Goal: Task Accomplishment & Management: Manage account settings

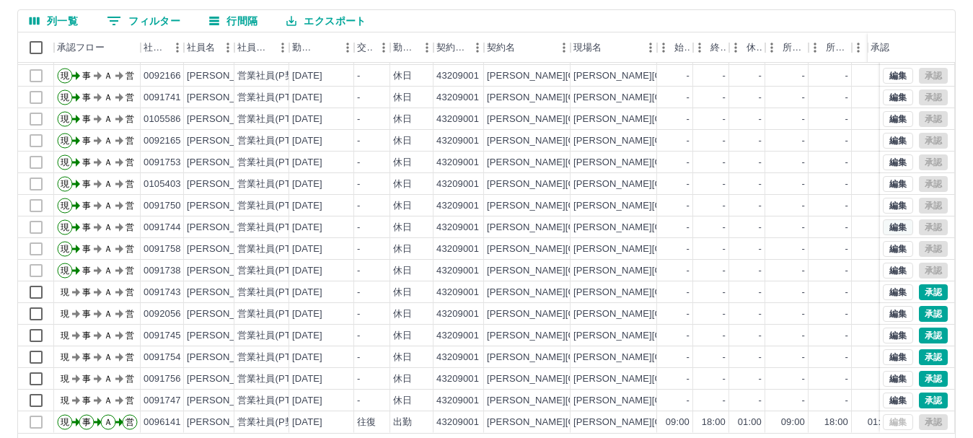
scroll to position [144, 0]
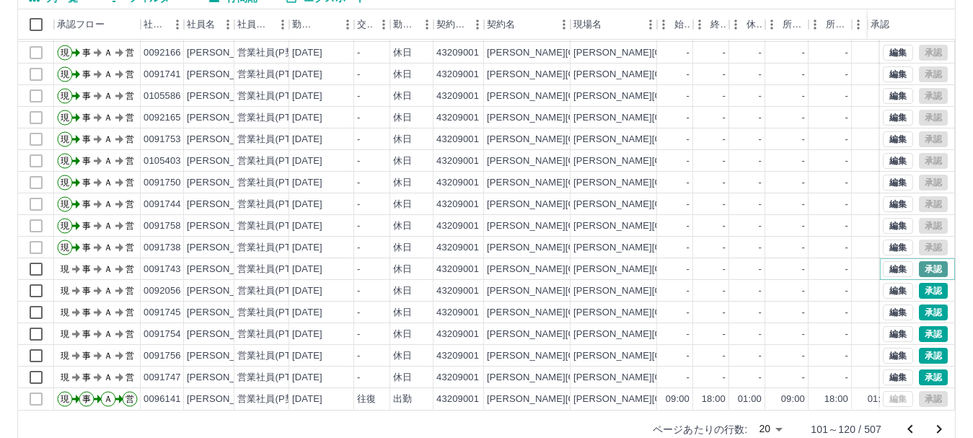
click at [919, 261] on button "承認" at bounding box center [933, 269] width 29 height 16
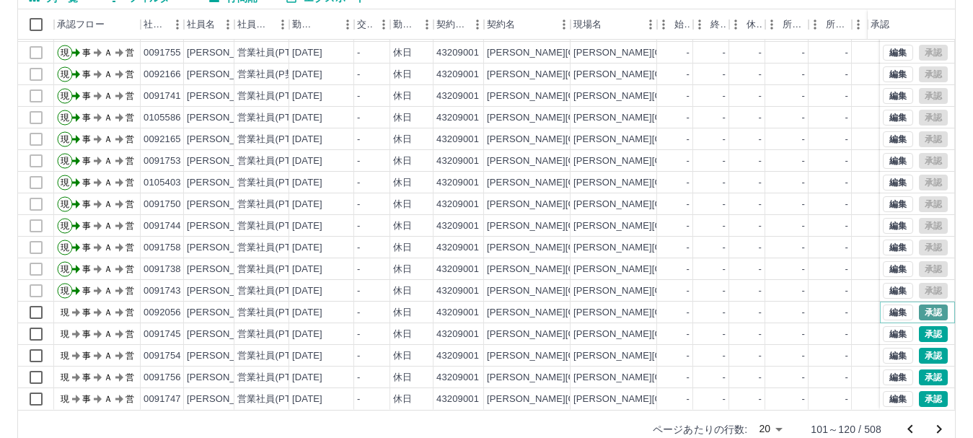
click at [919, 304] on button "承認" at bounding box center [933, 312] width 29 height 16
click at [924, 326] on button "承認" at bounding box center [933, 334] width 29 height 16
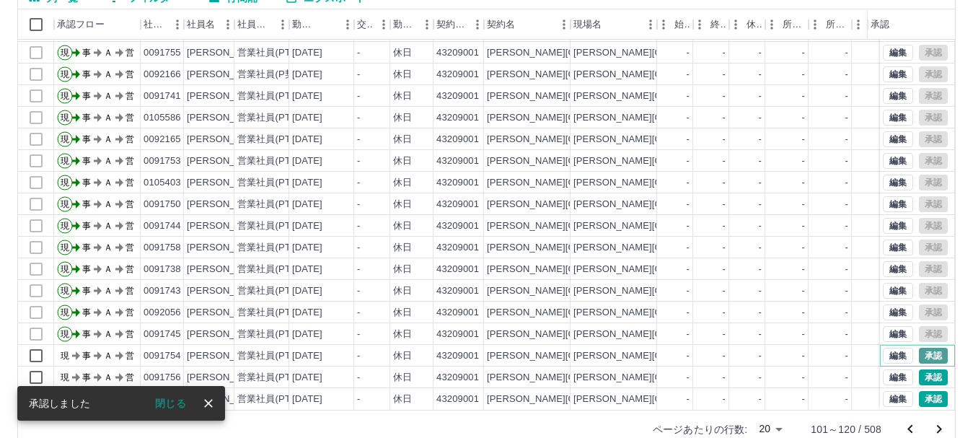
click at [920, 348] on button "承認" at bounding box center [933, 356] width 29 height 16
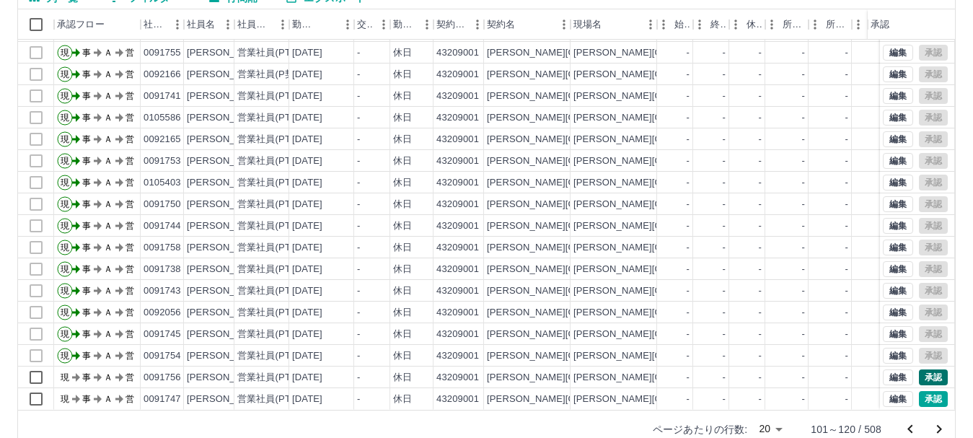
scroll to position [172, 0]
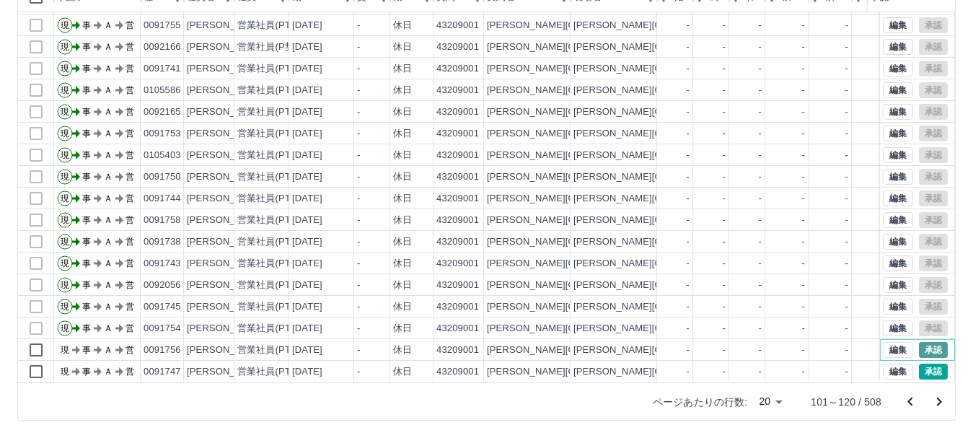
click at [919, 342] on button "承認" at bounding box center [933, 350] width 29 height 16
click at [924, 363] on button "承認" at bounding box center [933, 371] width 29 height 16
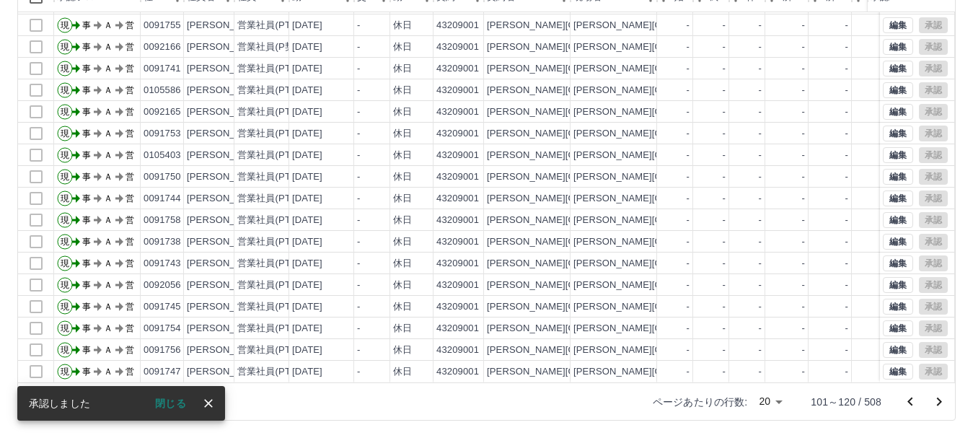
click at [937, 402] on icon "次のページへ" at bounding box center [938, 401] width 17 height 17
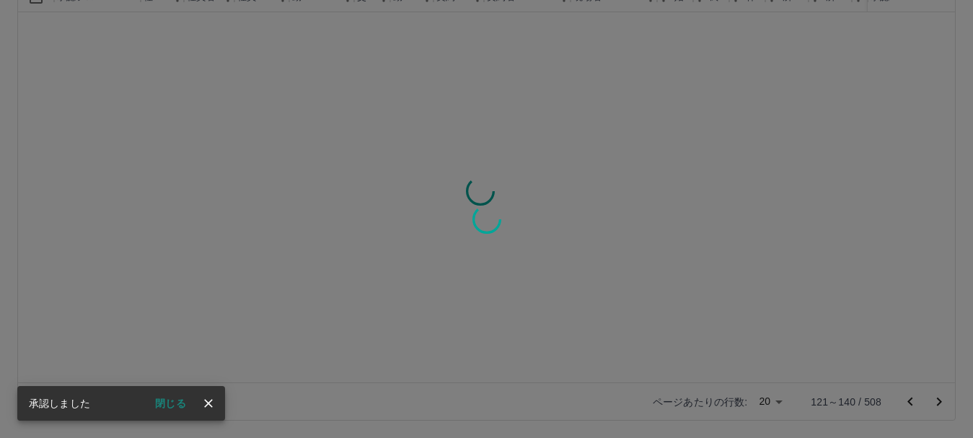
scroll to position [0, 0]
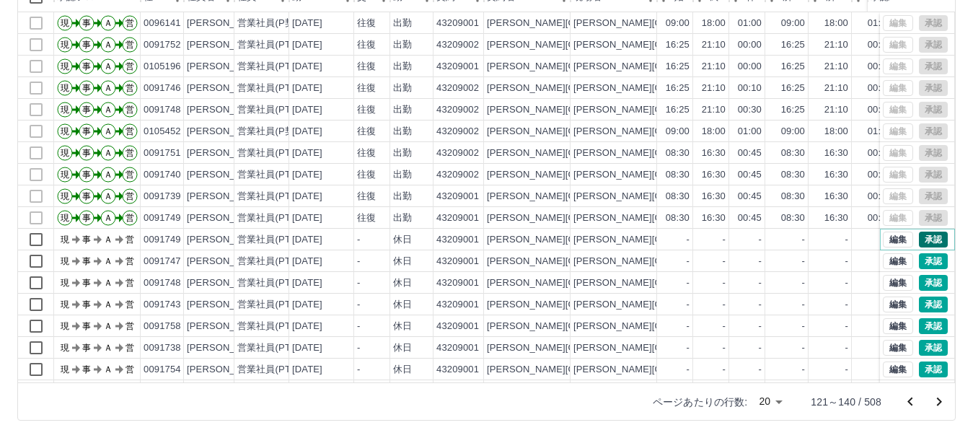
click at [926, 238] on button "承認" at bounding box center [933, 239] width 29 height 16
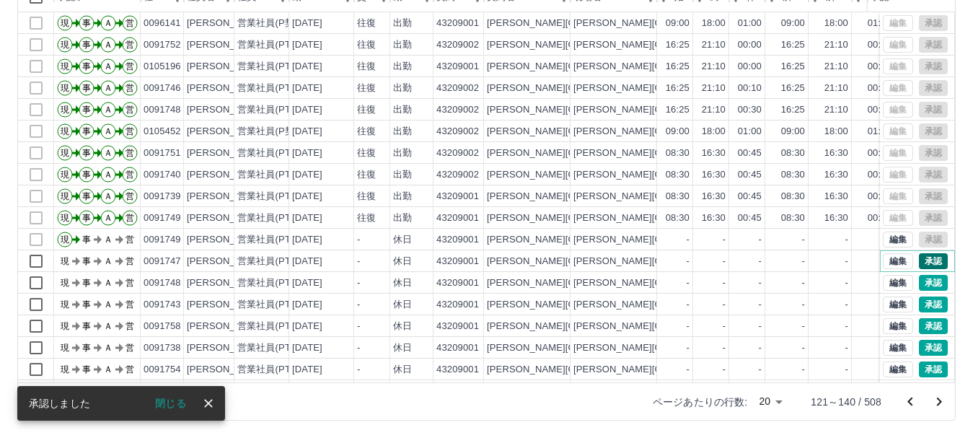
click at [919, 262] on button "承認" at bounding box center [933, 261] width 29 height 16
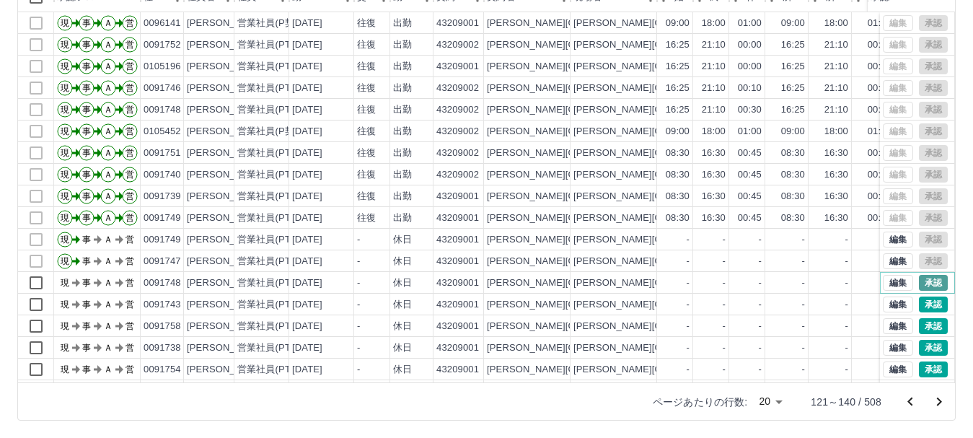
click at [924, 276] on button "承認" at bounding box center [933, 283] width 29 height 16
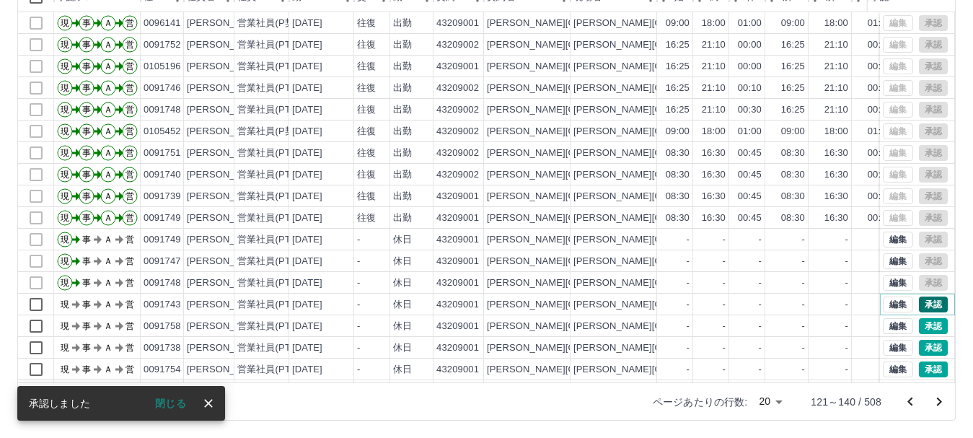
click at [919, 303] on button "承認" at bounding box center [933, 304] width 29 height 16
click at [919, 327] on button "承認" at bounding box center [933, 326] width 29 height 16
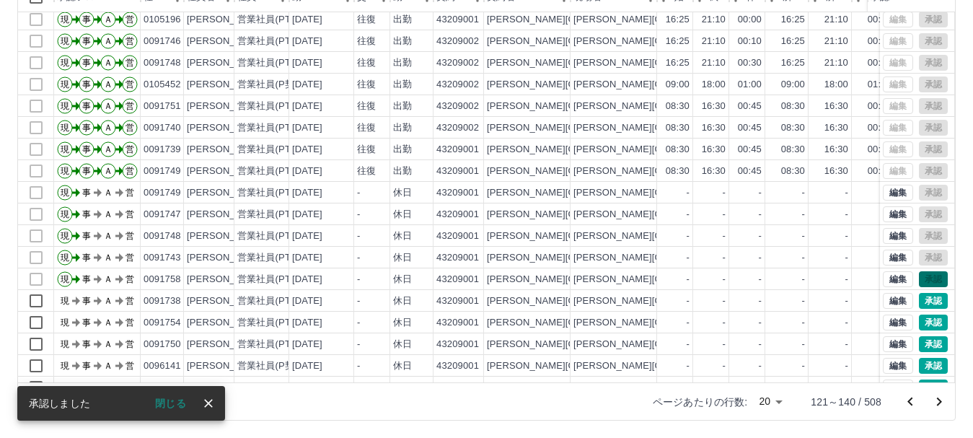
scroll to position [72, 0]
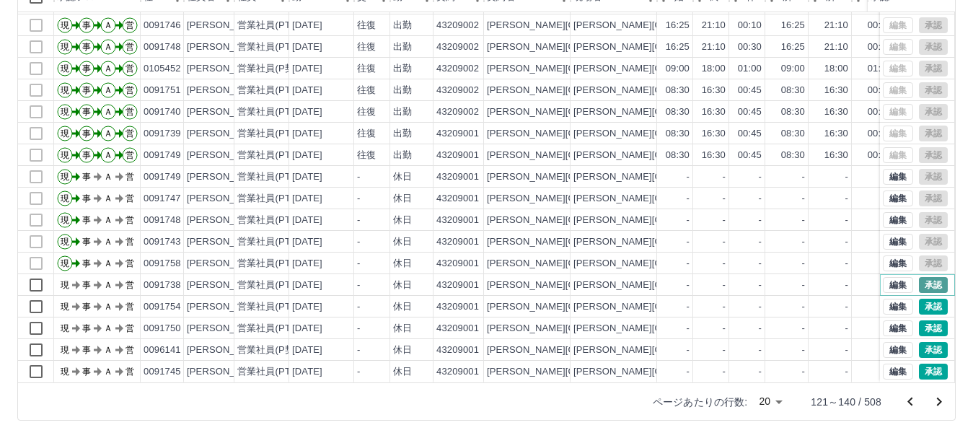
click at [919, 278] on button "承認" at bounding box center [933, 285] width 29 height 16
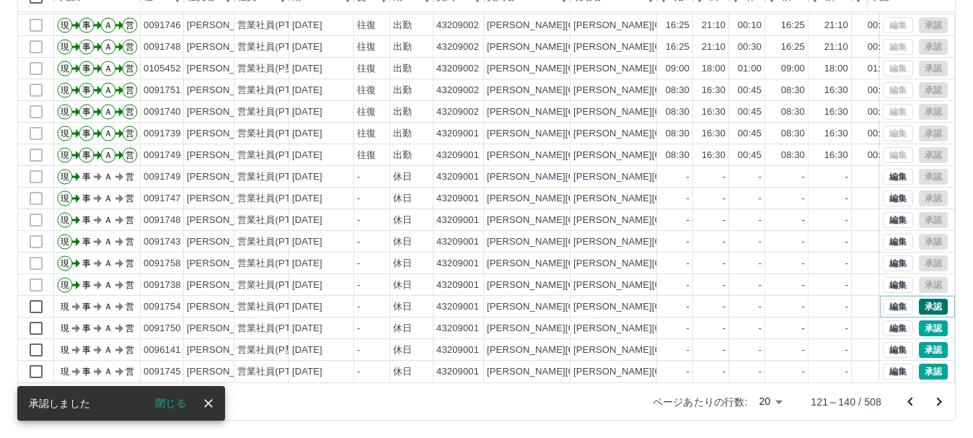
click at [919, 298] on button "承認" at bounding box center [933, 306] width 29 height 16
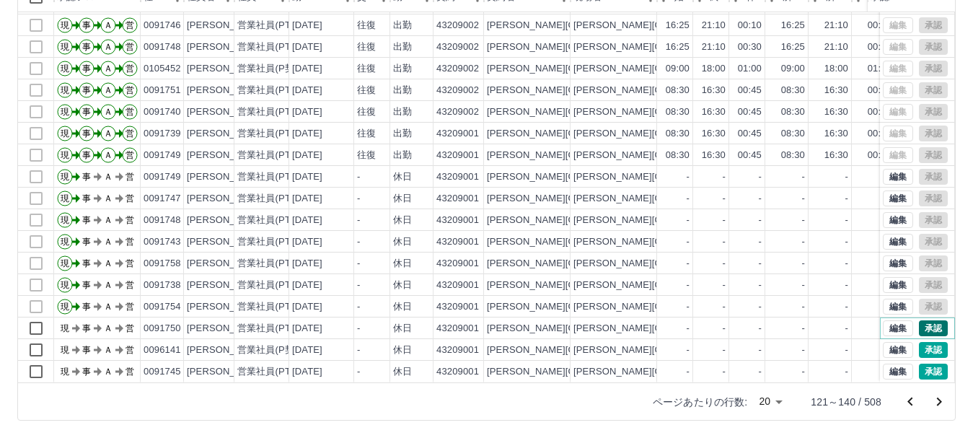
click at [923, 320] on button "承認" at bounding box center [933, 328] width 29 height 16
click at [921, 345] on button "承認" at bounding box center [933, 350] width 29 height 16
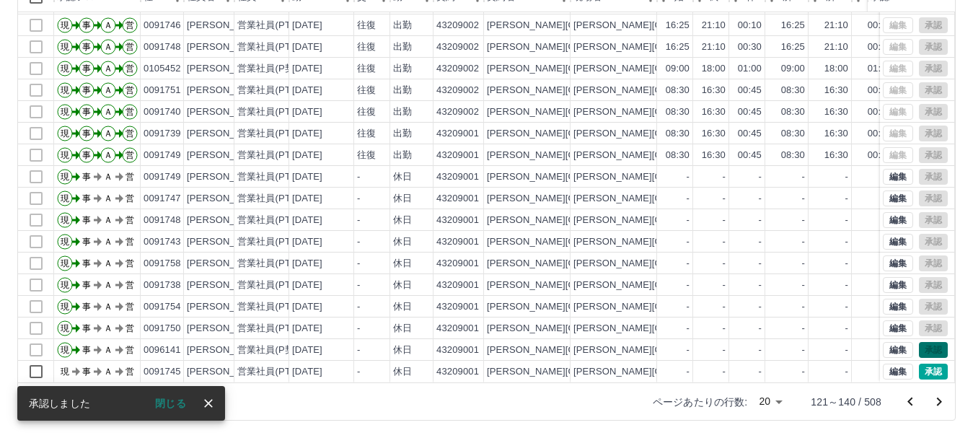
scroll to position [75, 0]
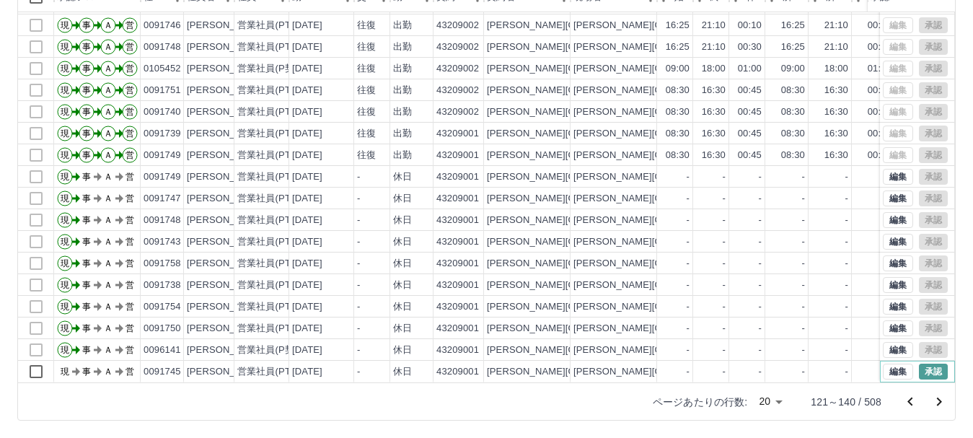
click at [921, 363] on button "承認" at bounding box center [933, 371] width 29 height 16
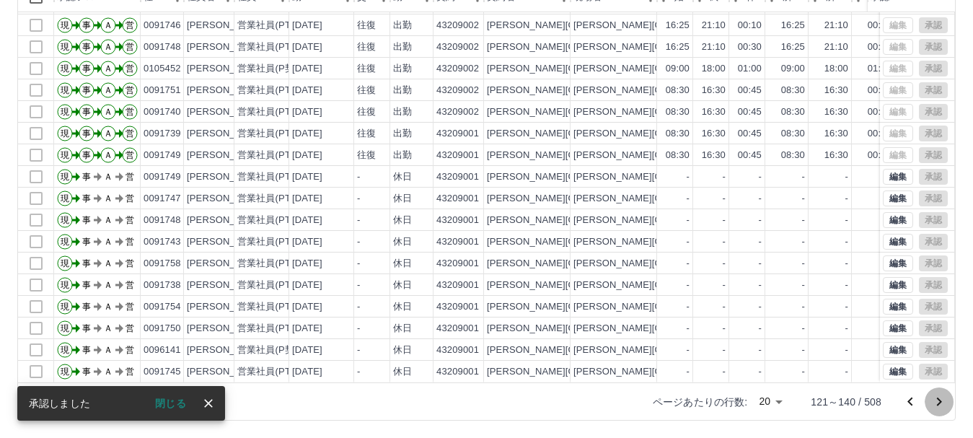
click at [938, 402] on icon "次のページへ" at bounding box center [938, 401] width 17 height 17
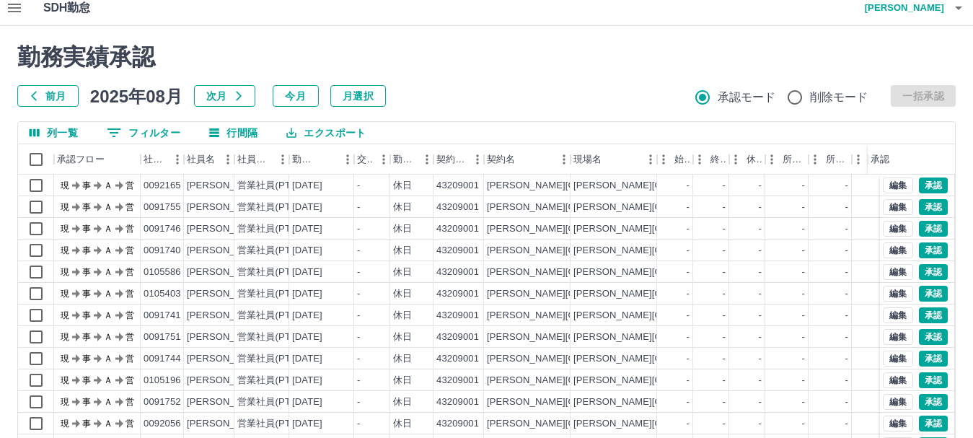
scroll to position [0, 0]
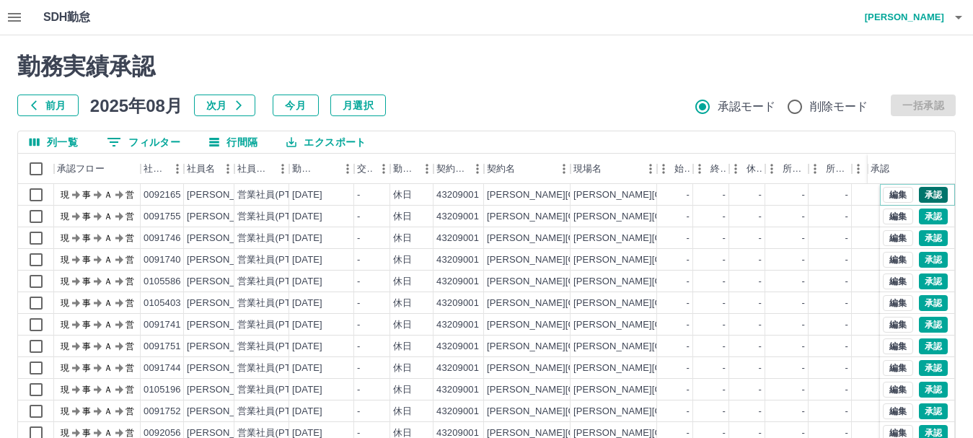
click at [919, 192] on button "承認" at bounding box center [933, 195] width 29 height 16
click at [919, 217] on button "承認" at bounding box center [933, 216] width 29 height 16
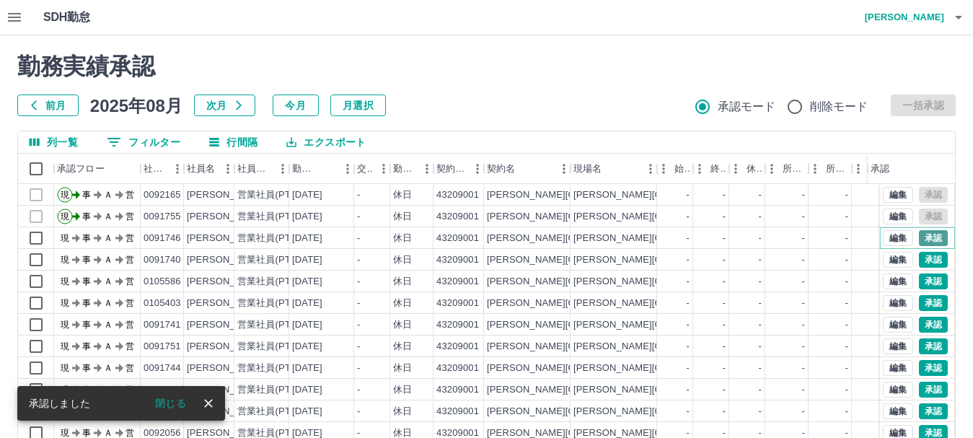
click at [923, 234] on button "承認" at bounding box center [933, 238] width 29 height 16
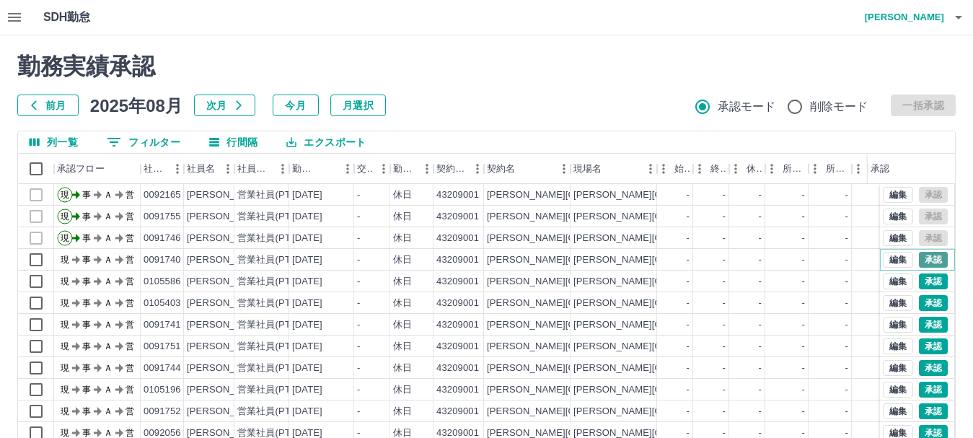
click at [925, 263] on button "承認" at bounding box center [933, 260] width 29 height 16
click at [922, 277] on button "承認" at bounding box center [933, 281] width 29 height 16
click at [921, 300] on button "承認" at bounding box center [933, 303] width 29 height 16
click at [919, 326] on button "承認" at bounding box center [933, 325] width 29 height 16
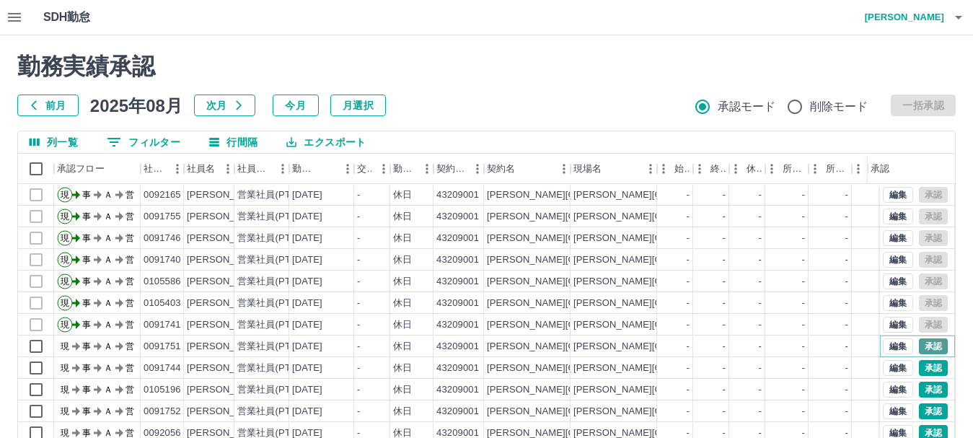
click at [919, 345] on button "承認" at bounding box center [933, 346] width 29 height 16
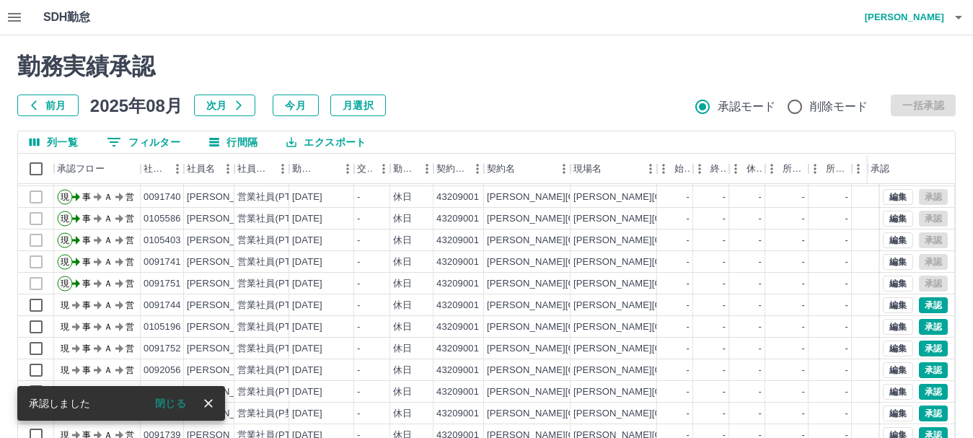
scroll to position [75, 0]
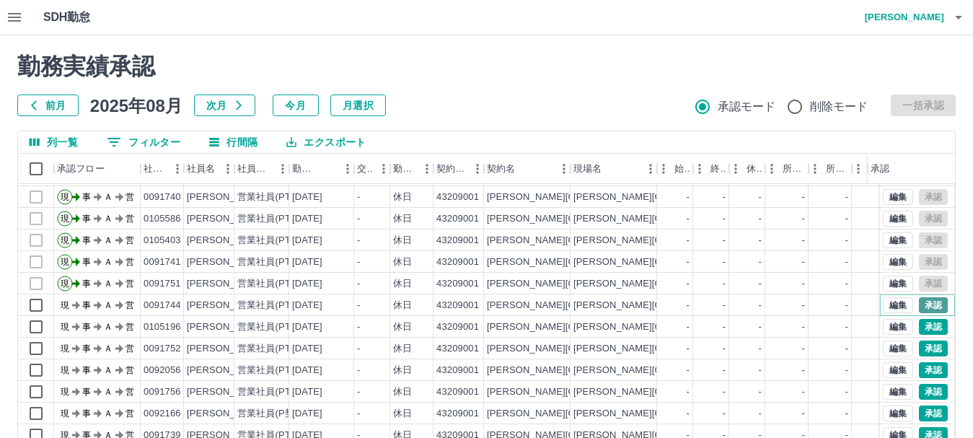
click at [920, 297] on button "承認" at bounding box center [933, 305] width 29 height 16
click at [922, 319] on button "承認" at bounding box center [933, 327] width 29 height 16
click at [919, 340] on button "承認" at bounding box center [933, 348] width 29 height 16
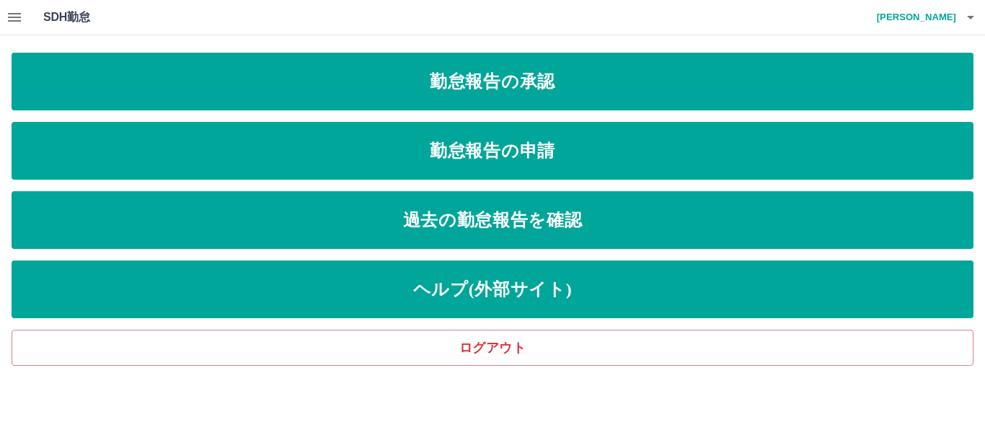
click at [10, 14] on icon "button" at bounding box center [14, 17] width 13 height 9
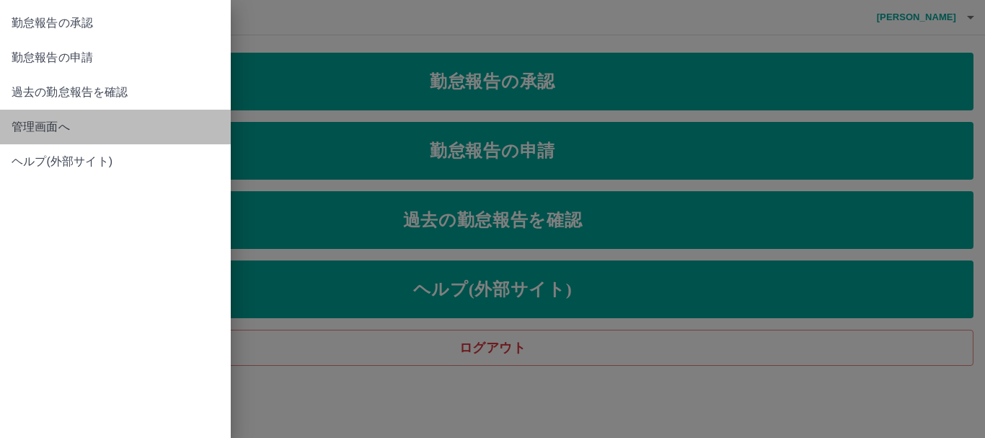
click at [36, 123] on span "管理画面へ" at bounding box center [116, 126] width 208 height 17
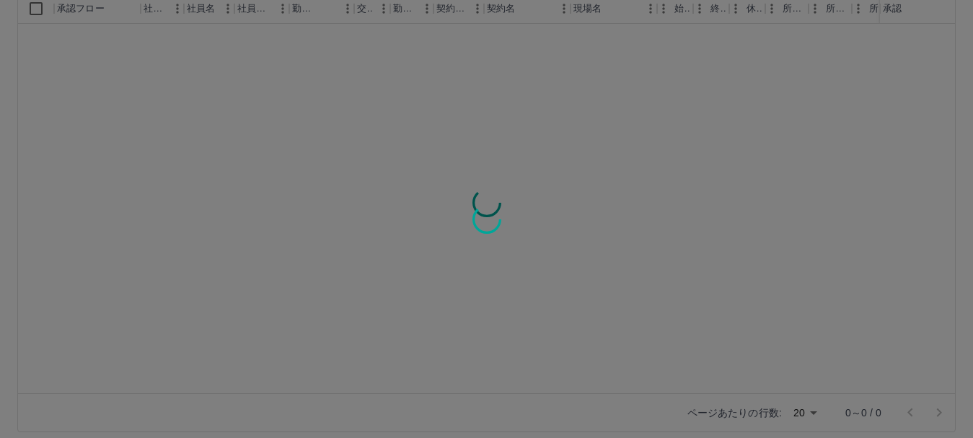
scroll to position [172, 0]
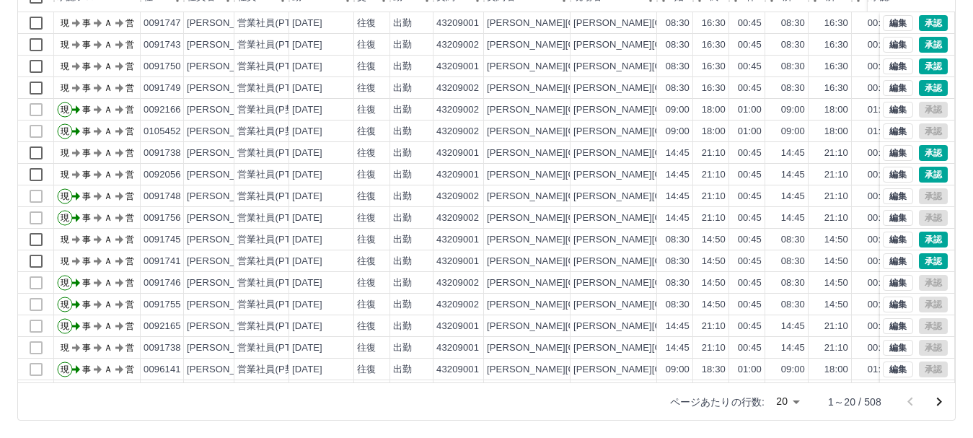
click at [939, 403] on icon "次のページへ" at bounding box center [939, 401] width 5 height 9
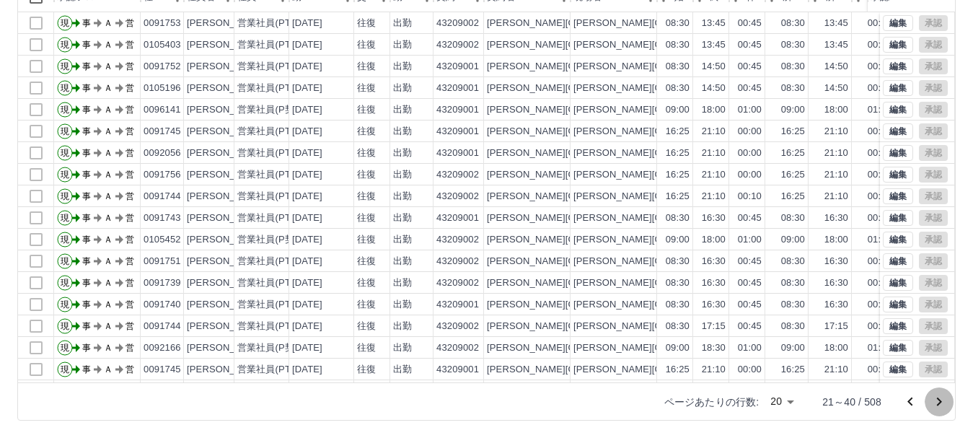
click at [939, 402] on icon "次のページへ" at bounding box center [939, 401] width 5 height 9
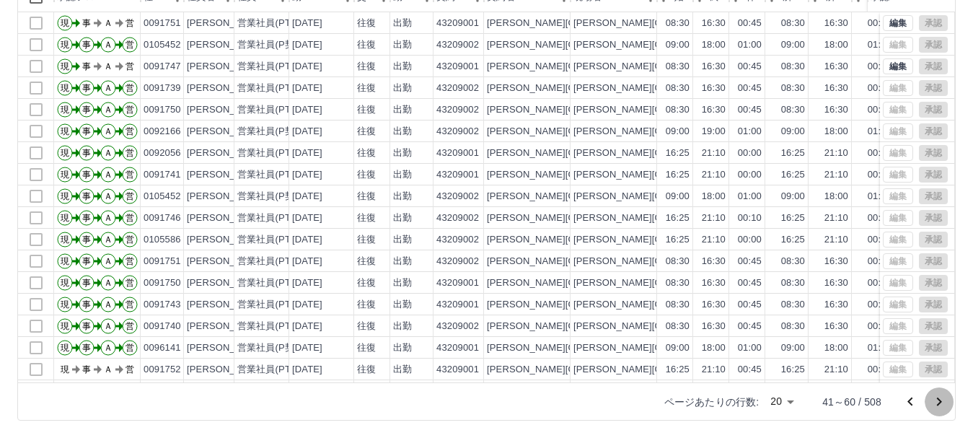
click at [939, 402] on icon "次のページへ" at bounding box center [939, 401] width 5 height 9
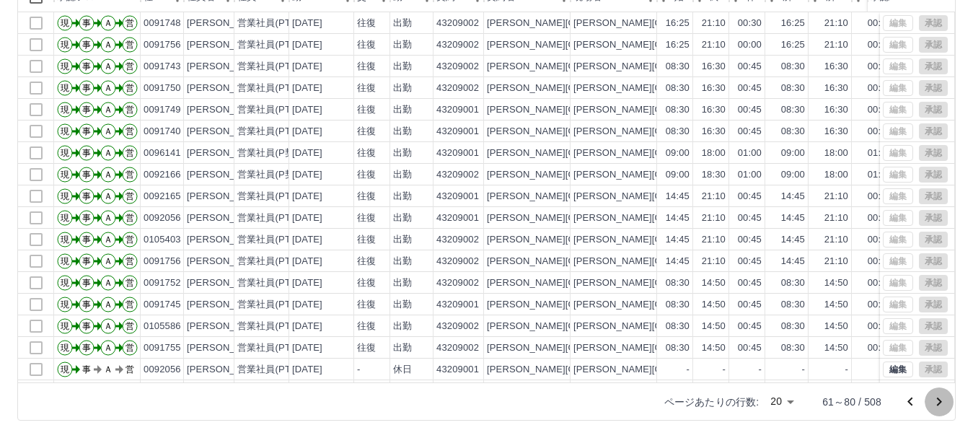
click at [937, 398] on icon "次のページへ" at bounding box center [939, 401] width 5 height 9
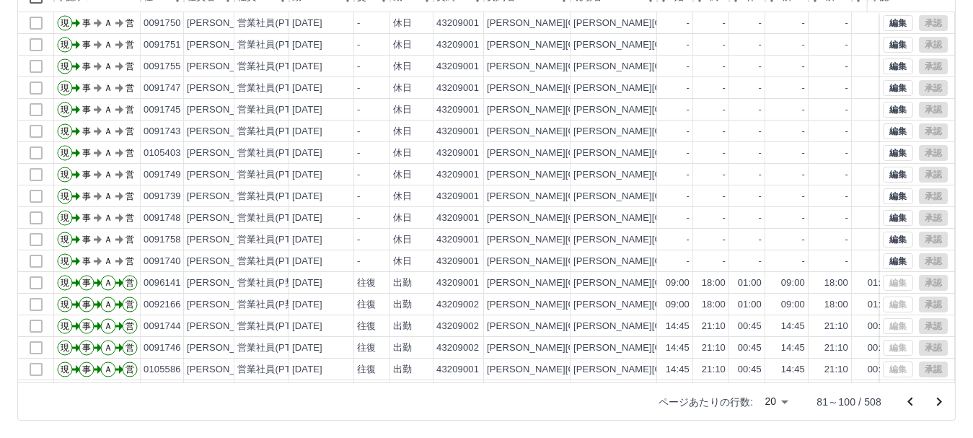
click at [938, 400] on icon "次のページへ" at bounding box center [938, 401] width 17 height 17
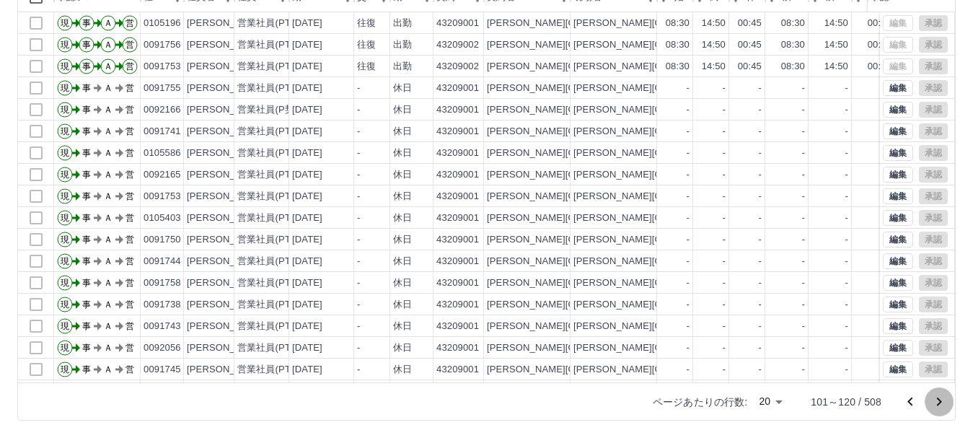
click at [942, 399] on icon "次のページへ" at bounding box center [938, 401] width 17 height 17
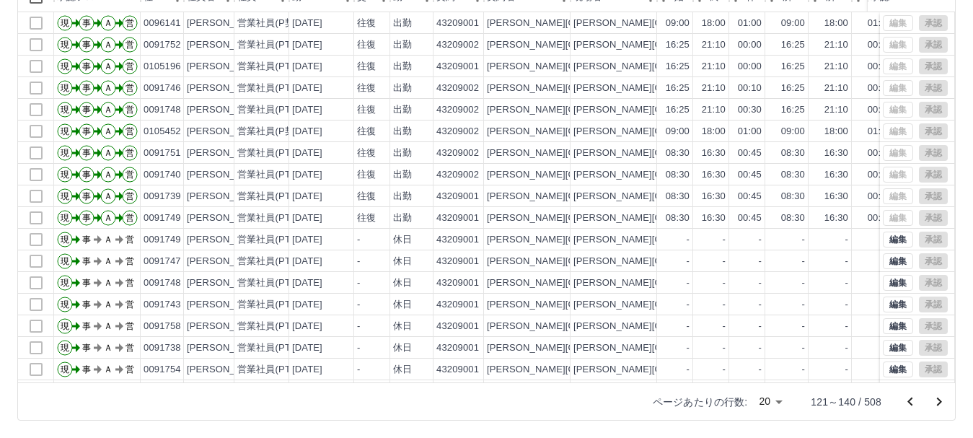
click at [939, 400] on icon "次のページへ" at bounding box center [939, 401] width 5 height 9
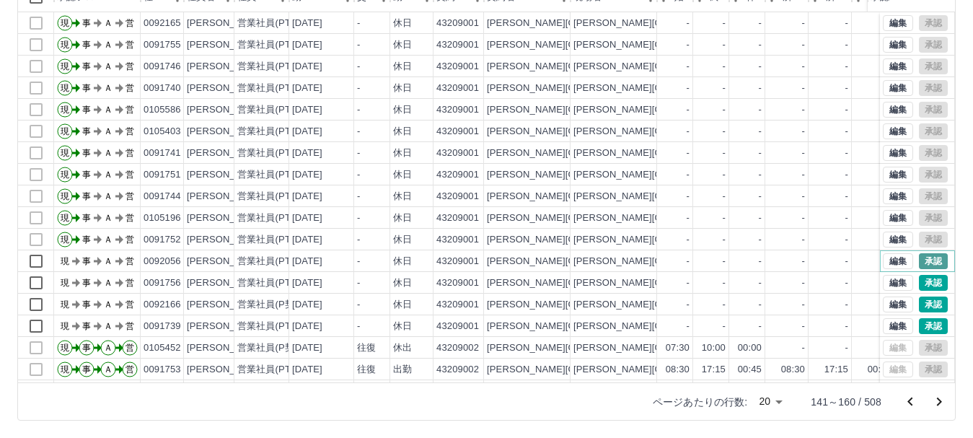
click at [924, 263] on button "承認" at bounding box center [933, 261] width 29 height 16
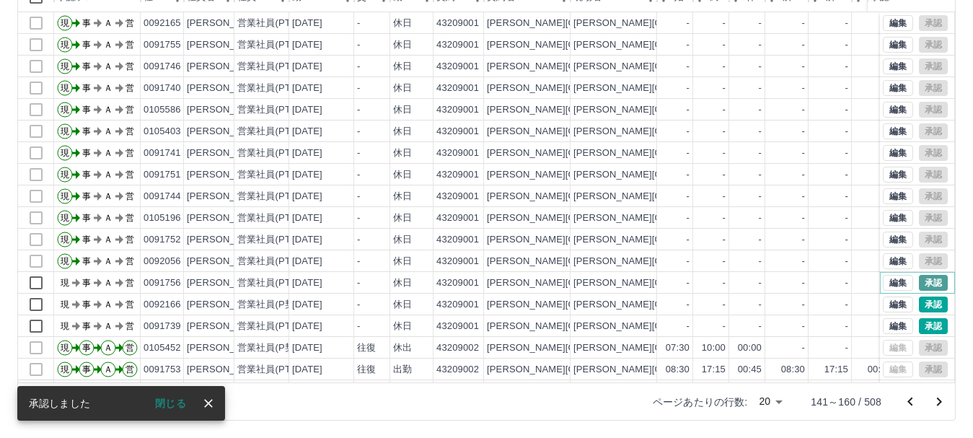
click at [919, 277] on button "承認" at bounding box center [933, 283] width 29 height 16
click at [919, 308] on button "承認" at bounding box center [933, 304] width 29 height 16
click at [921, 322] on button "承認" at bounding box center [933, 326] width 29 height 16
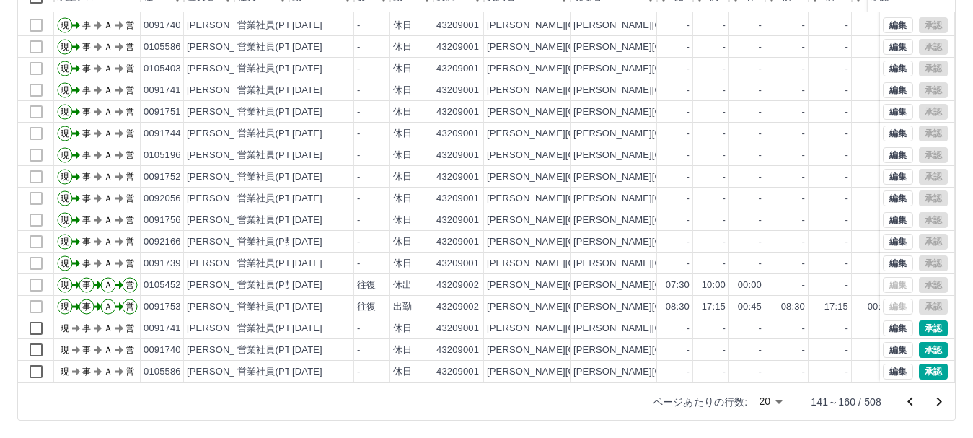
scroll to position [75, 0]
click at [921, 342] on button "承認" at bounding box center [933, 350] width 29 height 16
click at [919, 320] on button "承認" at bounding box center [933, 328] width 29 height 16
click at [922, 363] on button "承認" at bounding box center [933, 371] width 29 height 16
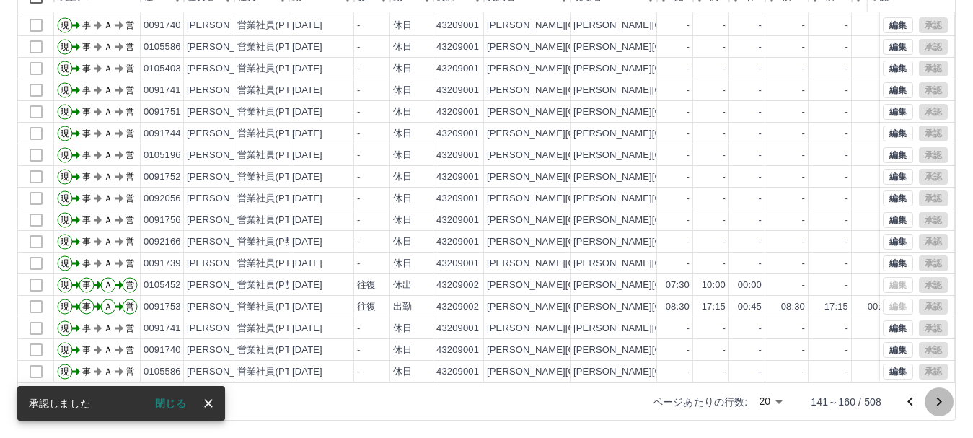
click at [935, 399] on icon "次のページへ" at bounding box center [938, 401] width 17 height 17
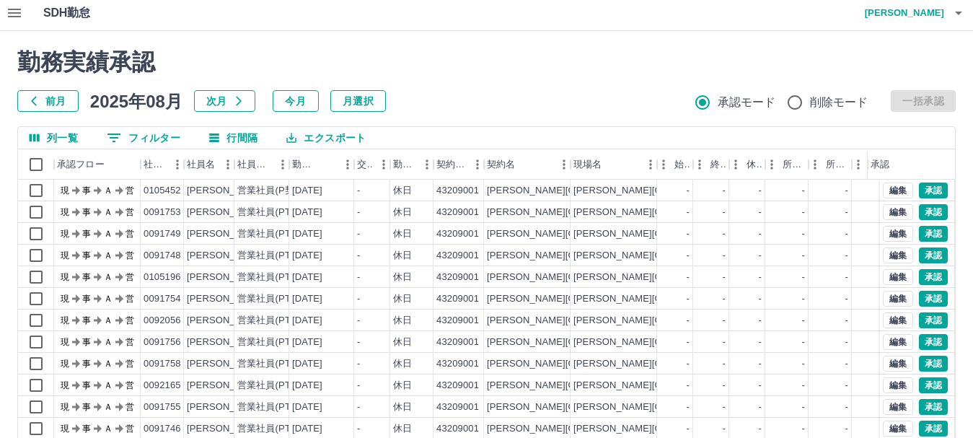
scroll to position [0, 0]
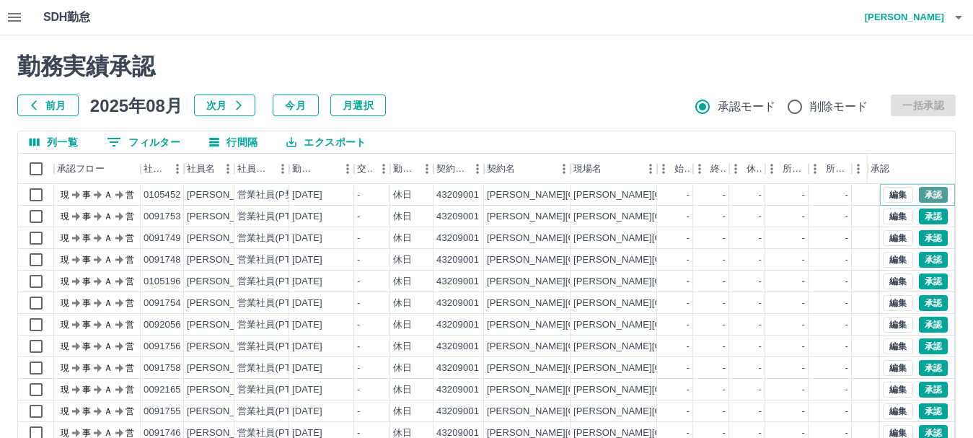
click at [919, 193] on button "承認" at bounding box center [933, 195] width 29 height 16
click at [926, 212] on button "承認" at bounding box center [933, 216] width 29 height 16
click at [920, 240] on button "承認" at bounding box center [933, 238] width 29 height 16
click at [919, 255] on button "承認" at bounding box center [933, 260] width 29 height 16
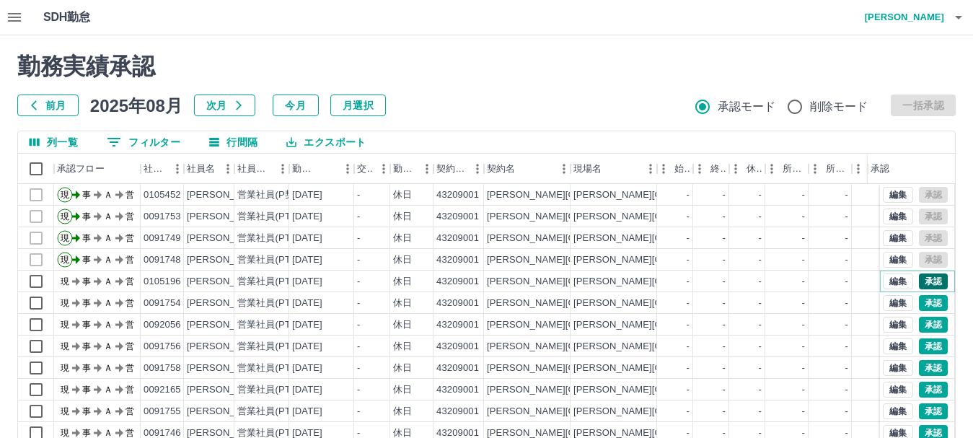
click at [919, 278] on button "承認" at bounding box center [933, 281] width 29 height 16
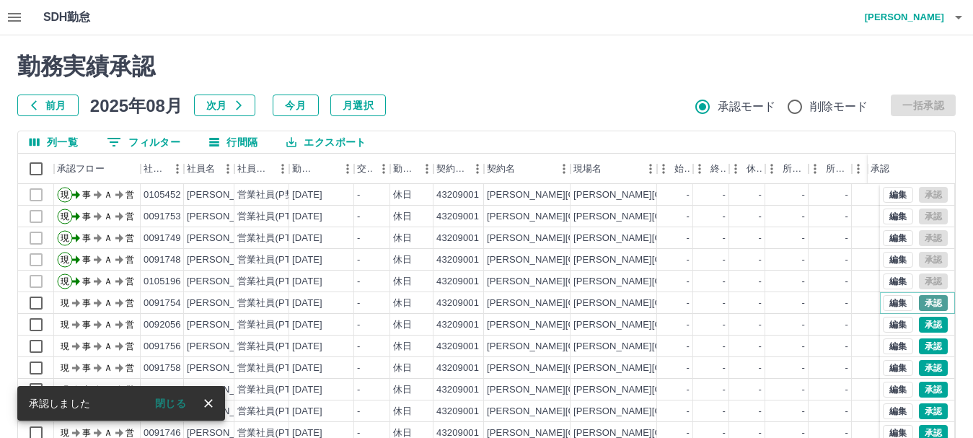
click at [919, 300] on button "承認" at bounding box center [933, 303] width 29 height 16
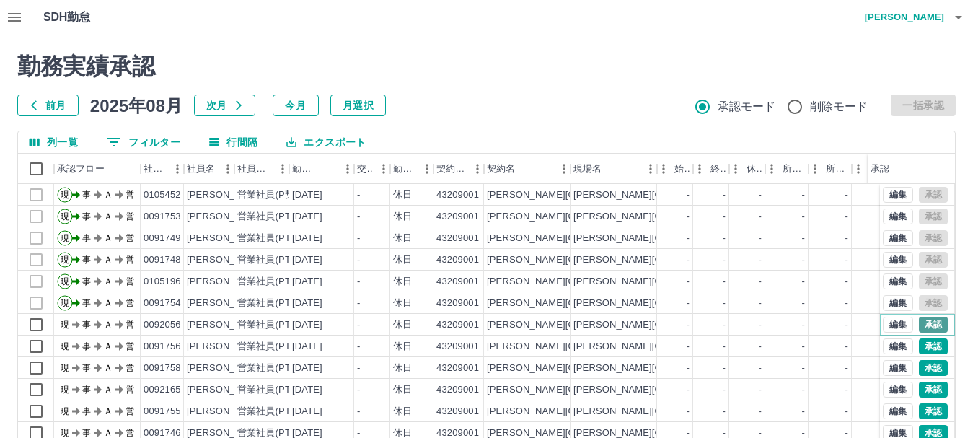
click at [919, 324] on button "承認" at bounding box center [933, 325] width 29 height 16
click at [919, 346] on button "承認" at bounding box center [933, 346] width 29 height 16
click at [919, 366] on button "承認" at bounding box center [933, 368] width 29 height 16
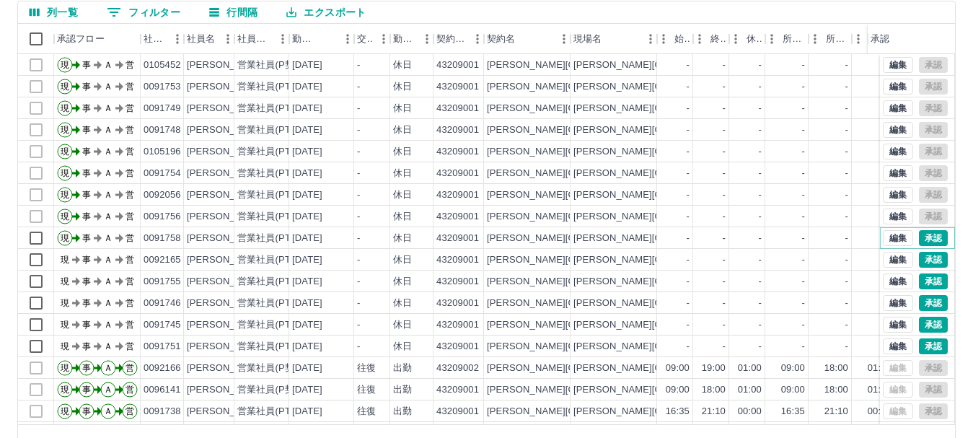
scroll to position [144, 0]
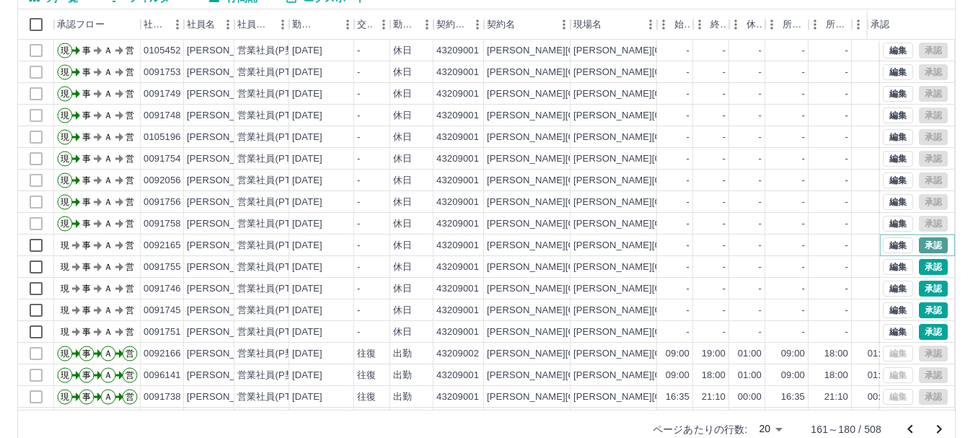
click at [919, 239] on button "承認" at bounding box center [933, 245] width 29 height 16
click at [919, 259] on button "承認" at bounding box center [933, 267] width 29 height 16
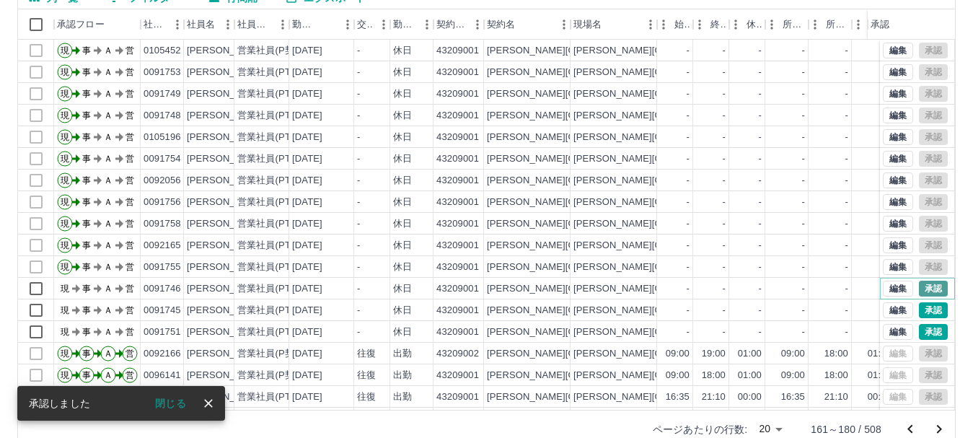
click at [923, 286] on button "承認" at bounding box center [933, 288] width 29 height 16
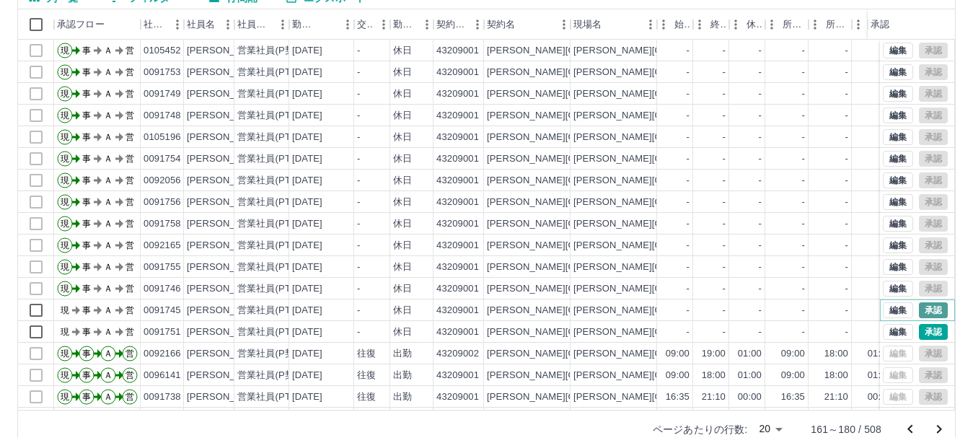
click at [919, 307] on button "承認" at bounding box center [933, 310] width 29 height 16
click at [919, 330] on button "承認" at bounding box center [933, 332] width 29 height 16
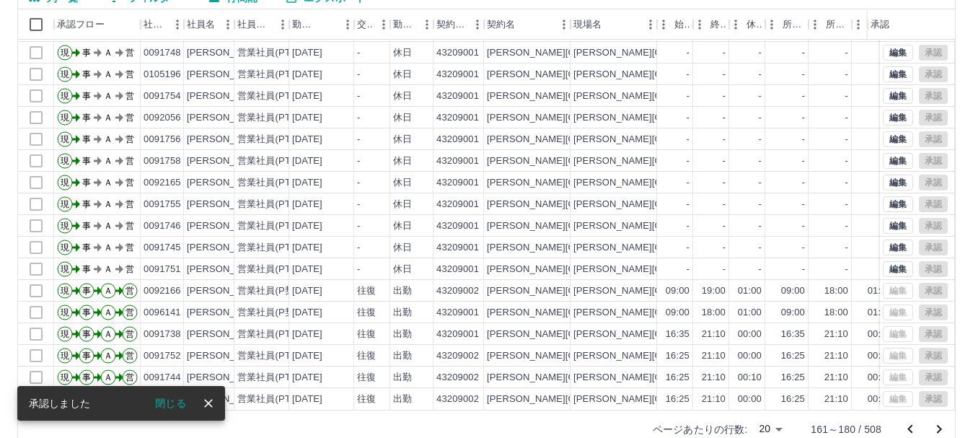
scroll to position [75, 0]
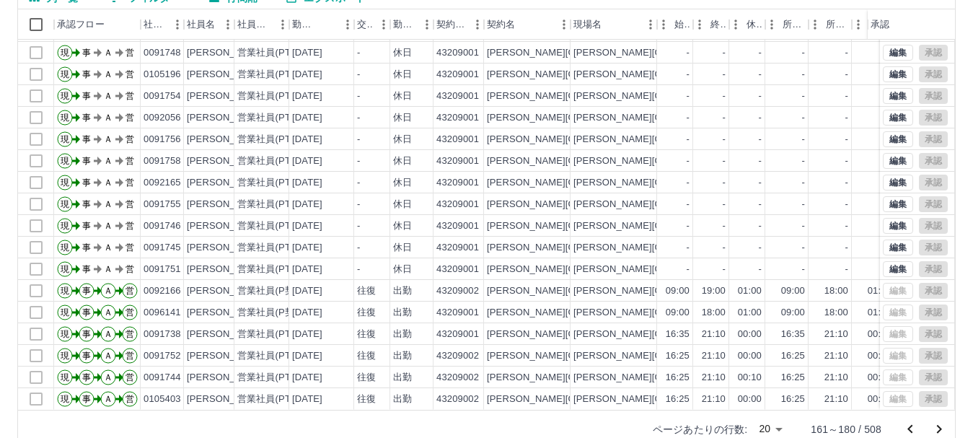
click at [937, 427] on icon "次のページへ" at bounding box center [938, 428] width 17 height 17
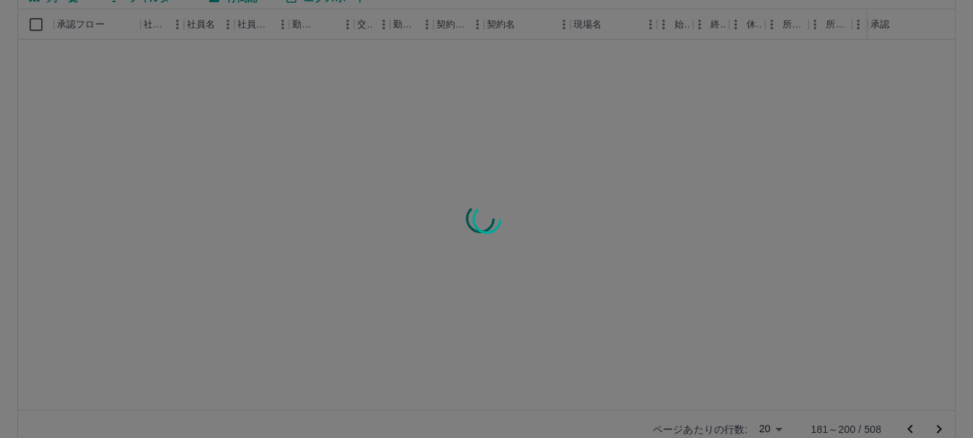
scroll to position [0, 0]
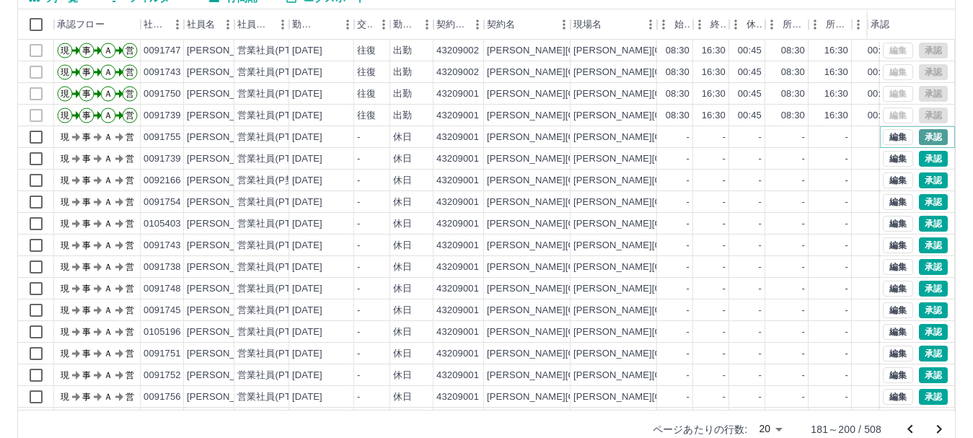
click at [923, 135] on button "承認" at bounding box center [933, 137] width 29 height 16
click at [919, 158] on button "承認" at bounding box center [933, 159] width 29 height 16
click at [923, 180] on button "承認" at bounding box center [933, 180] width 29 height 16
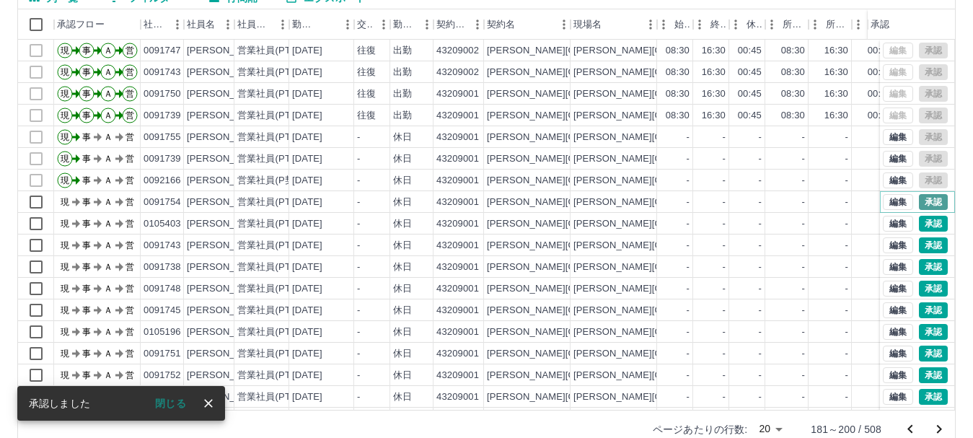
click at [919, 199] on button "承認" at bounding box center [933, 202] width 29 height 16
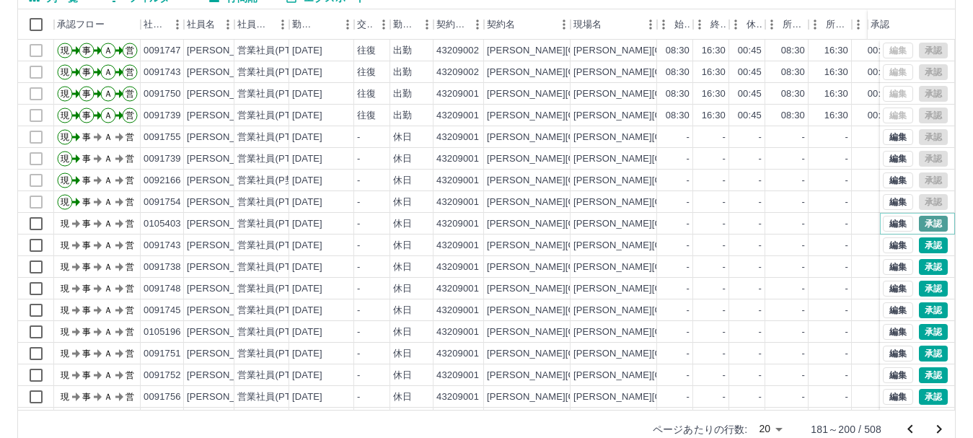
click at [919, 224] on button "承認" at bounding box center [933, 224] width 29 height 16
click at [919, 243] on button "承認" at bounding box center [933, 245] width 29 height 16
click at [921, 266] on button "承認" at bounding box center [933, 267] width 29 height 16
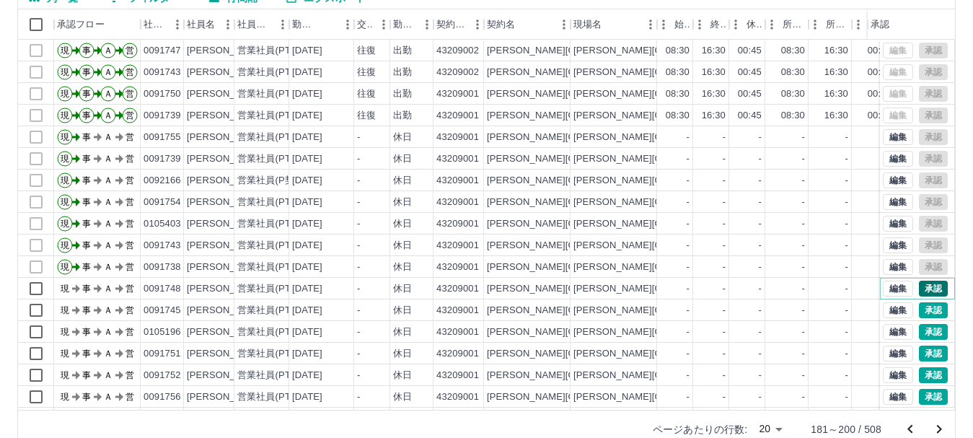
click at [921, 288] on button "承認" at bounding box center [933, 288] width 29 height 16
click at [919, 309] on button "承認" at bounding box center [933, 310] width 29 height 16
click at [920, 331] on button "承認" at bounding box center [933, 332] width 29 height 16
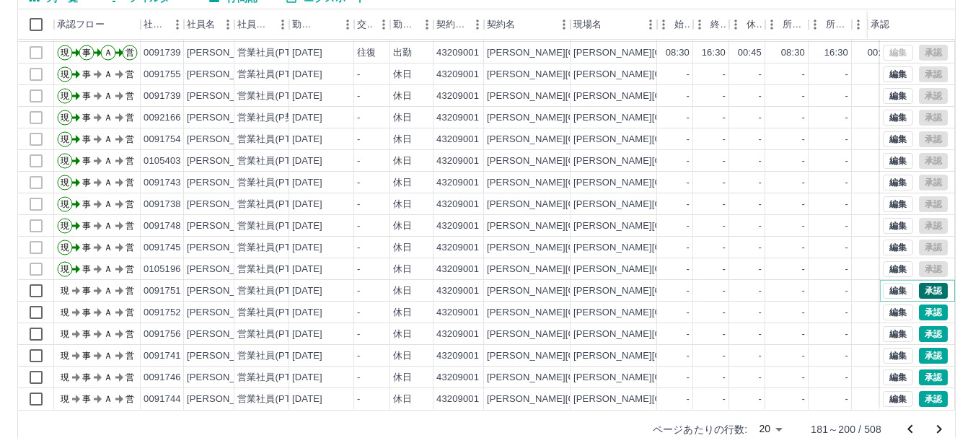
click at [919, 283] on button "承認" at bounding box center [933, 291] width 29 height 16
click at [922, 304] on button "承認" at bounding box center [933, 312] width 29 height 16
click at [919, 326] on button "承認" at bounding box center [933, 334] width 29 height 16
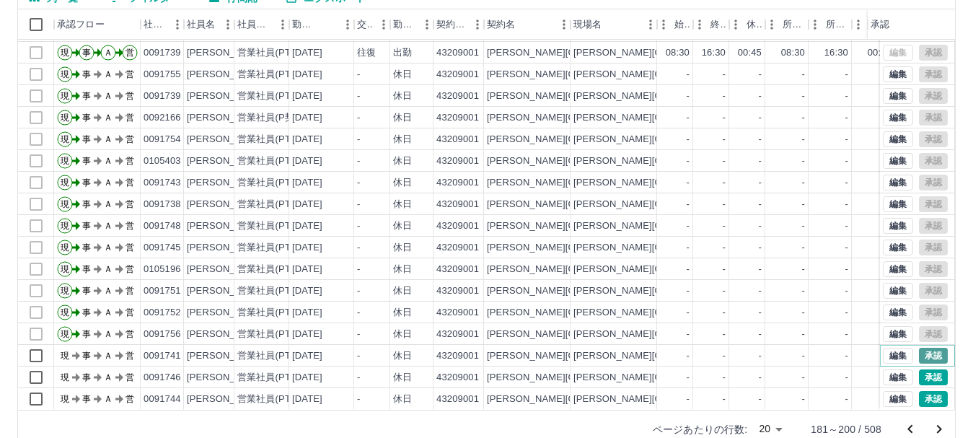
click at [919, 348] on button "承認" at bounding box center [933, 356] width 29 height 16
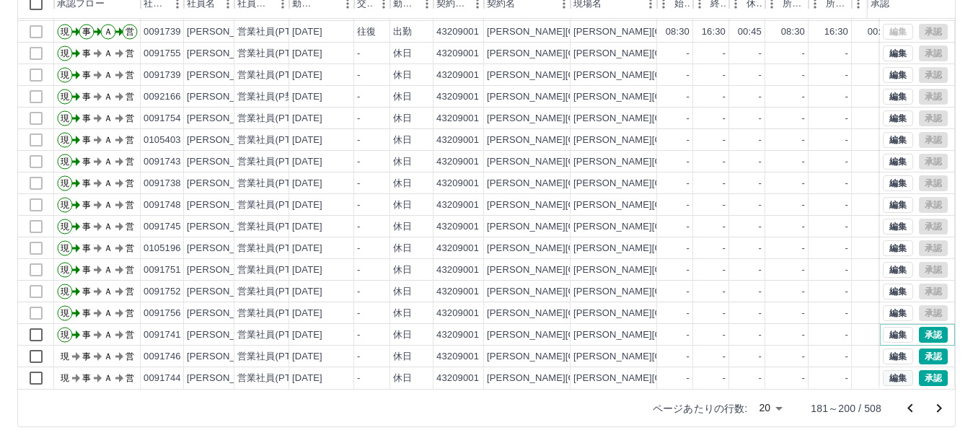
scroll to position [172, 0]
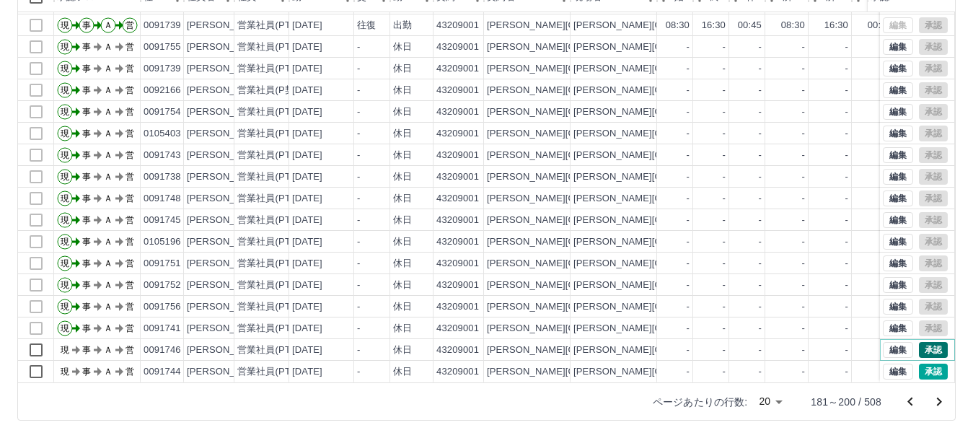
click at [919, 342] on button "承認" at bounding box center [933, 350] width 29 height 16
click at [919, 363] on button "承認" at bounding box center [933, 371] width 29 height 16
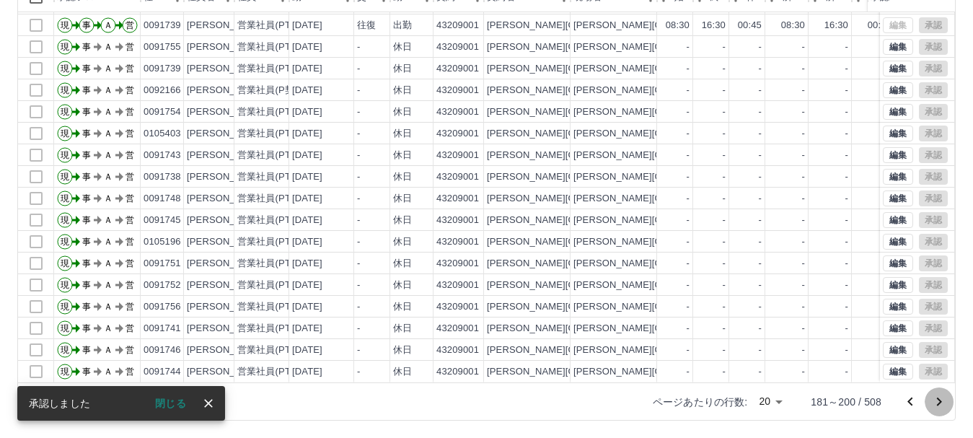
click at [938, 401] on icon "次のページへ" at bounding box center [938, 401] width 17 height 17
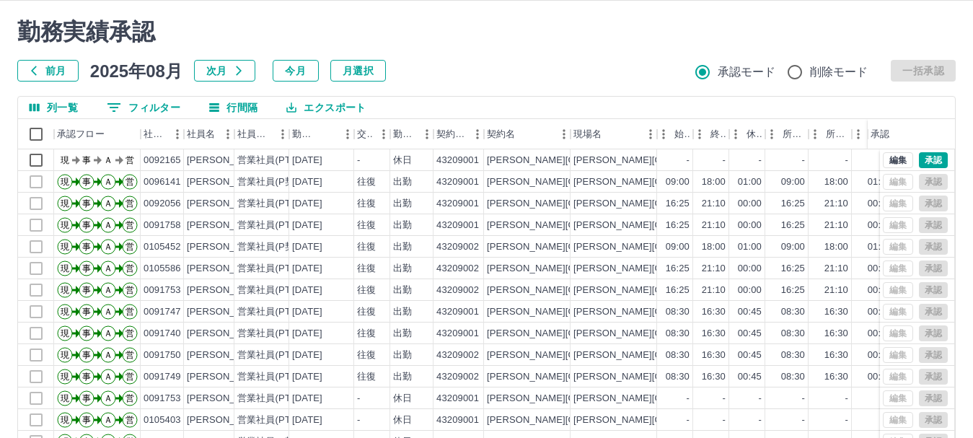
scroll to position [27, 0]
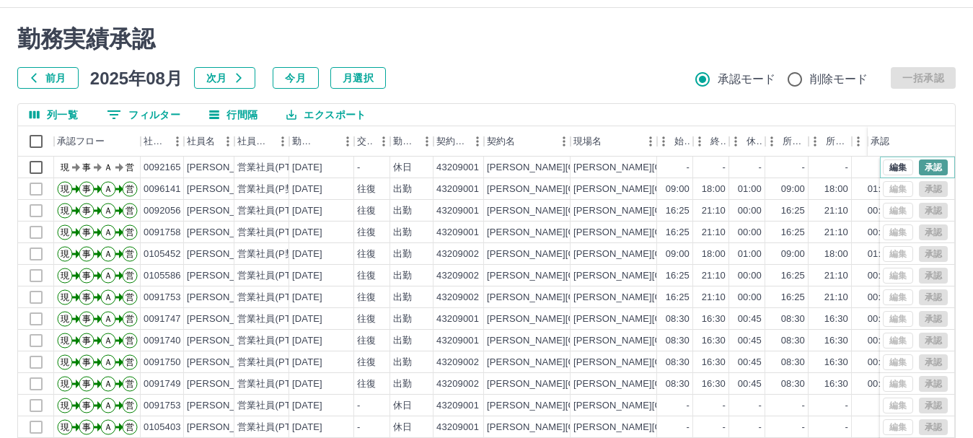
click at [919, 162] on button "承認" at bounding box center [933, 167] width 29 height 16
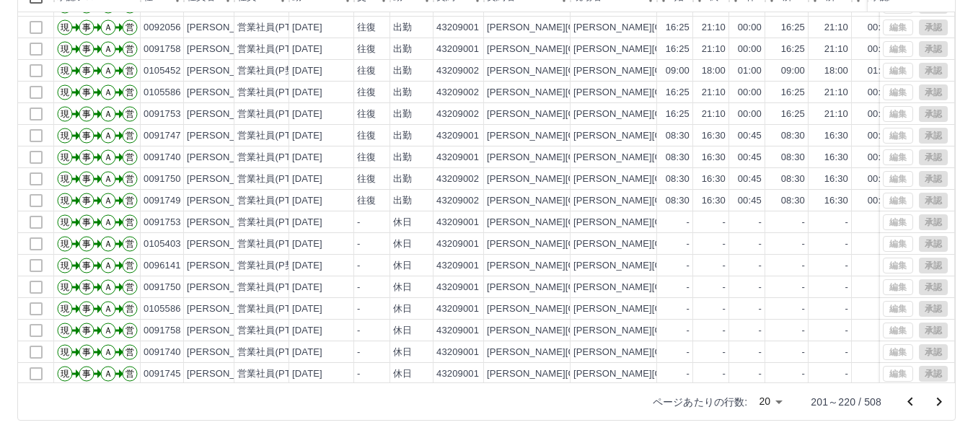
scroll to position [75, 0]
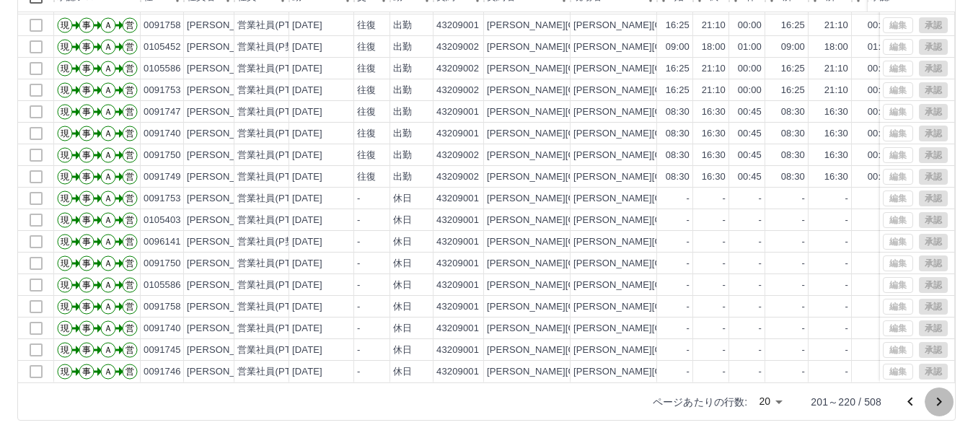
click at [937, 402] on icon "次のページへ" at bounding box center [938, 401] width 17 height 17
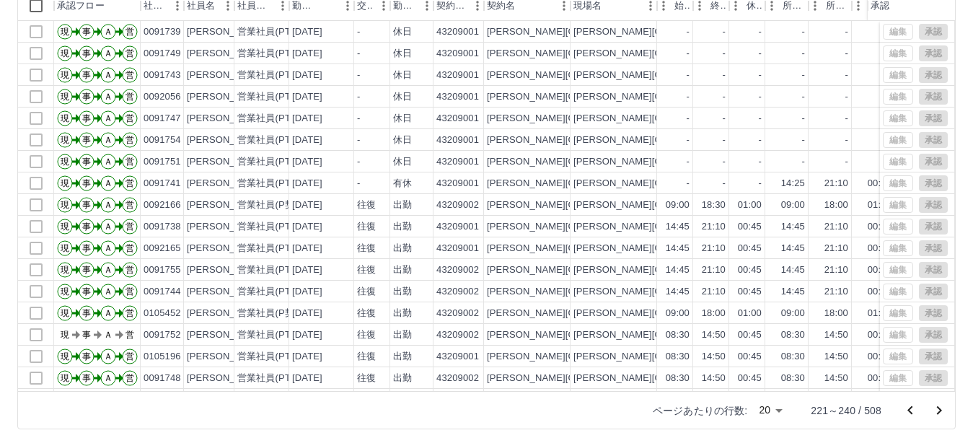
scroll to position [172, 0]
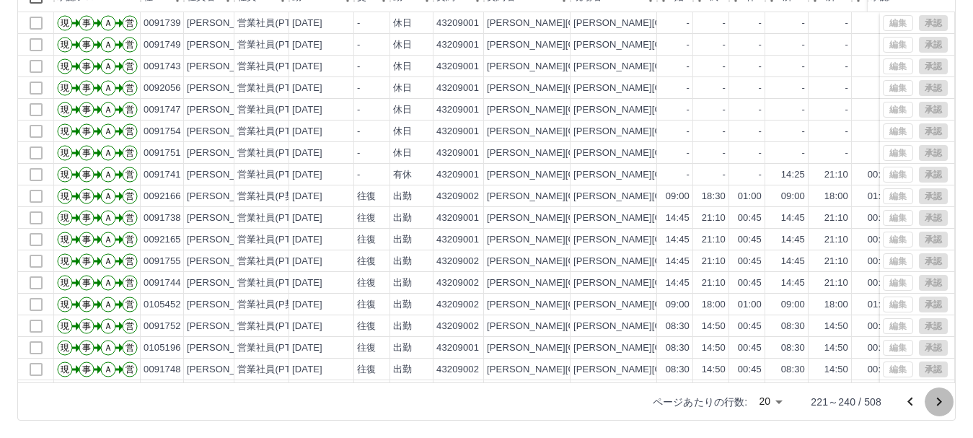
click at [939, 399] on icon "次のページへ" at bounding box center [939, 401] width 5 height 9
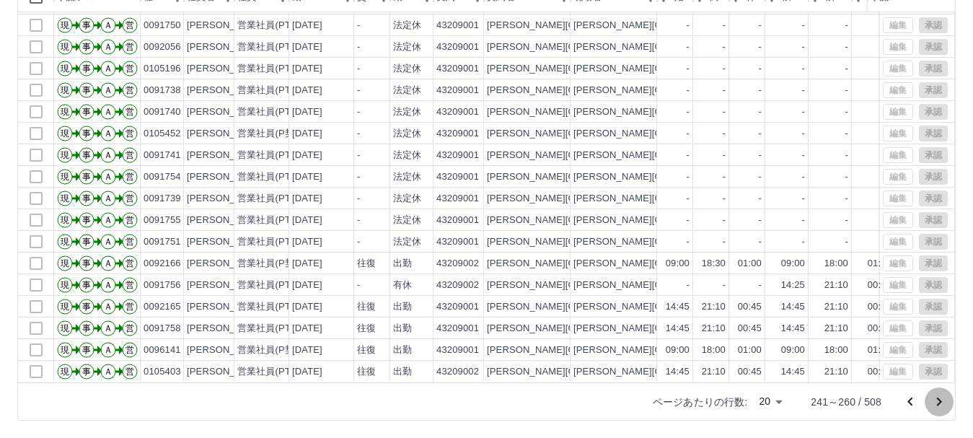
click at [939, 402] on icon "次のページへ" at bounding box center [939, 401] width 5 height 9
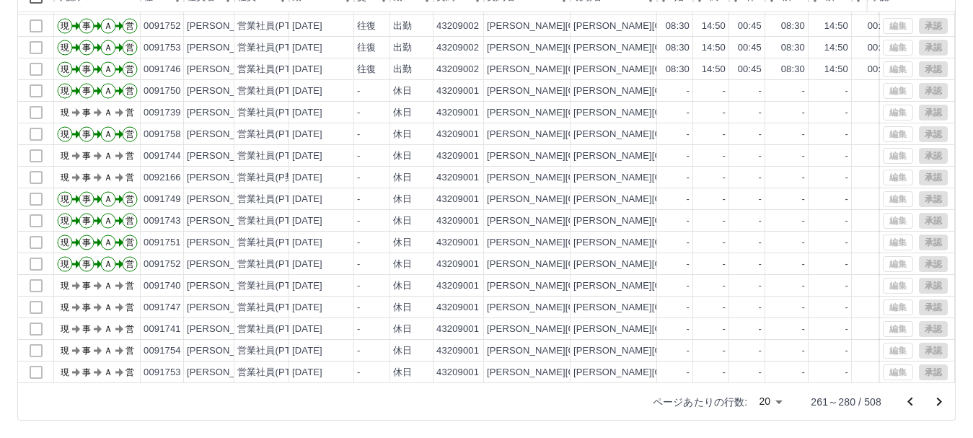
scroll to position [75, 0]
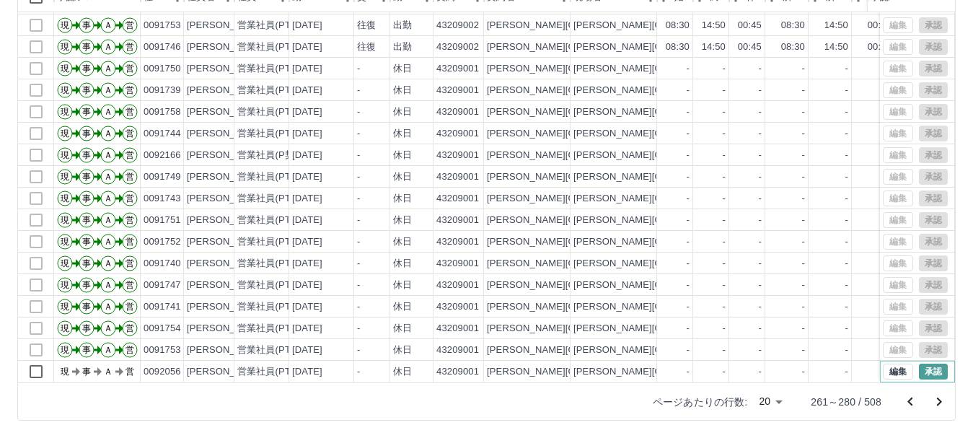
click at [919, 363] on button "承認" at bounding box center [933, 371] width 29 height 16
click at [936, 399] on icon "次のページへ" at bounding box center [938, 401] width 17 height 17
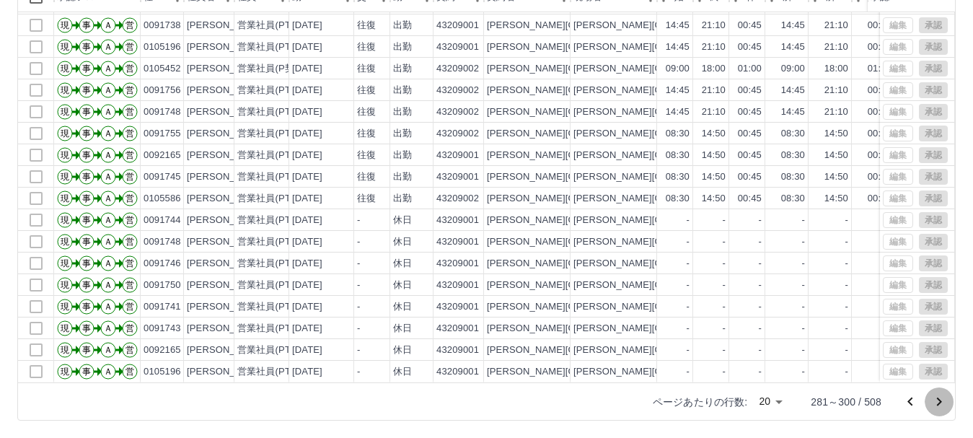
click at [940, 400] on icon "次のページへ" at bounding box center [939, 401] width 5 height 9
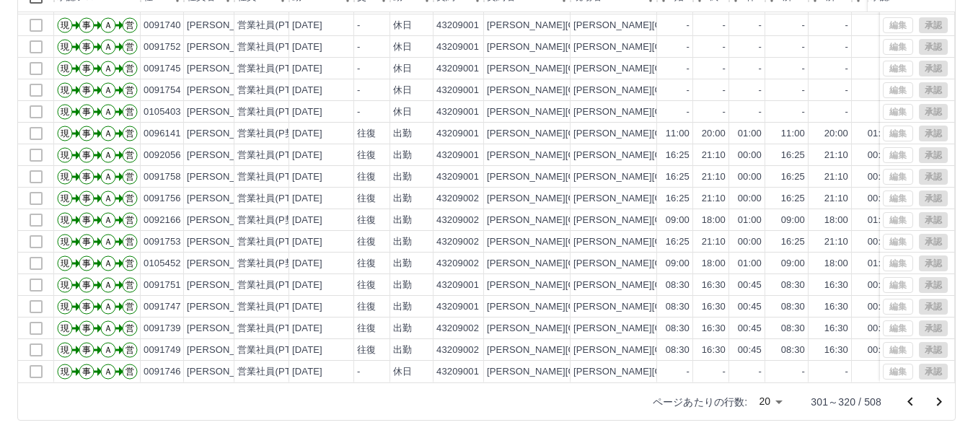
click at [936, 401] on icon "次のページへ" at bounding box center [938, 401] width 17 height 17
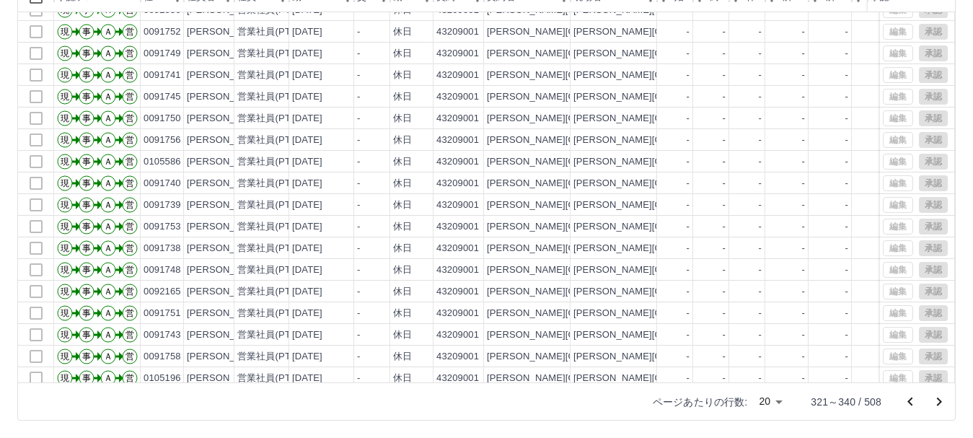
scroll to position [0, 0]
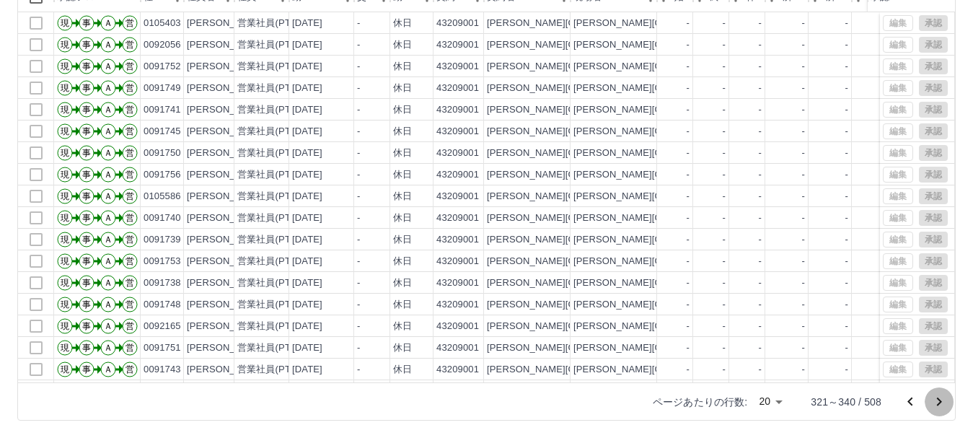
click at [937, 401] on icon "次のページへ" at bounding box center [938, 401] width 17 height 17
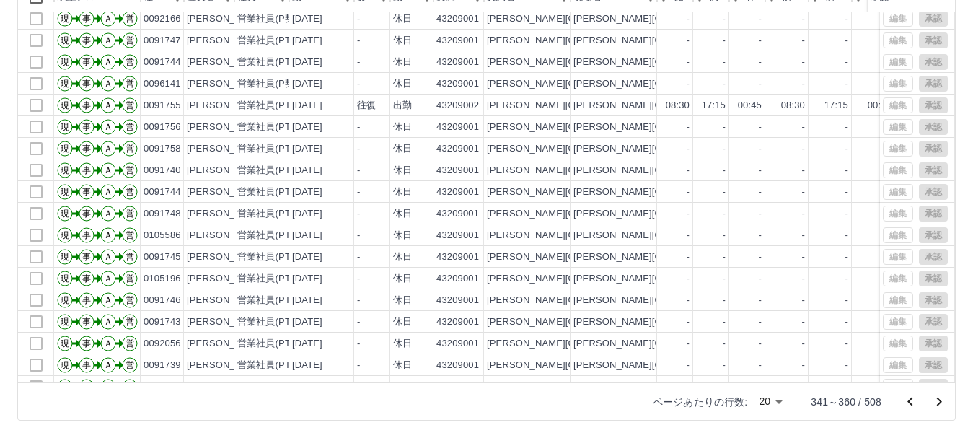
scroll to position [75, 0]
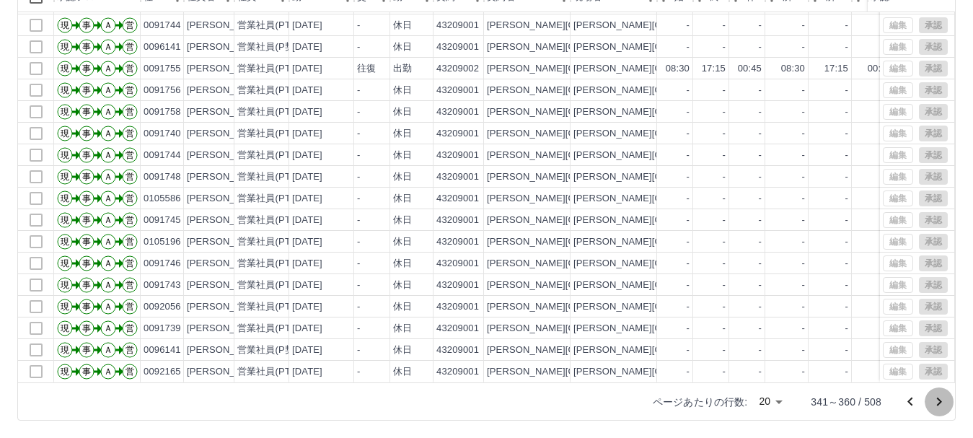
click at [938, 400] on icon "次のページへ" at bounding box center [938, 401] width 17 height 17
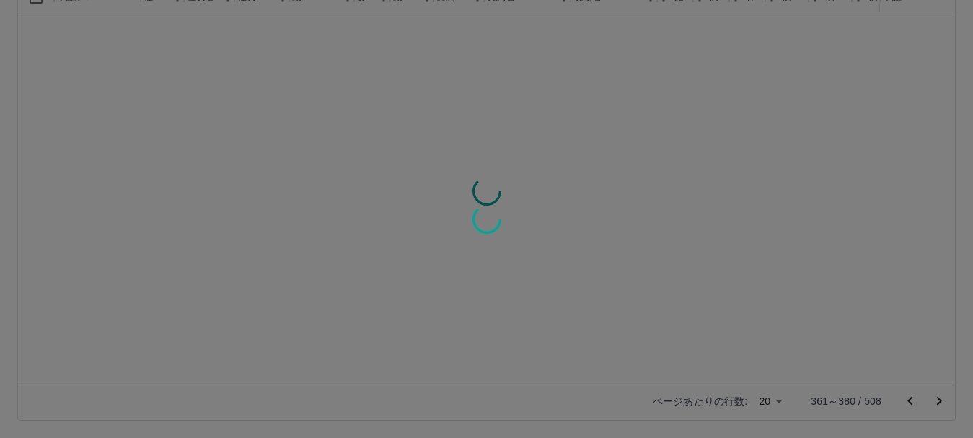
scroll to position [0, 0]
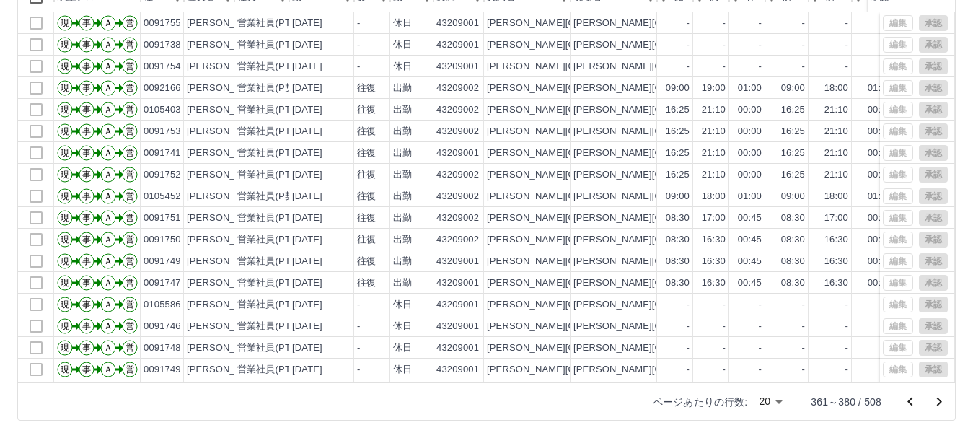
click at [939, 403] on icon "次のページへ" at bounding box center [939, 401] width 5 height 9
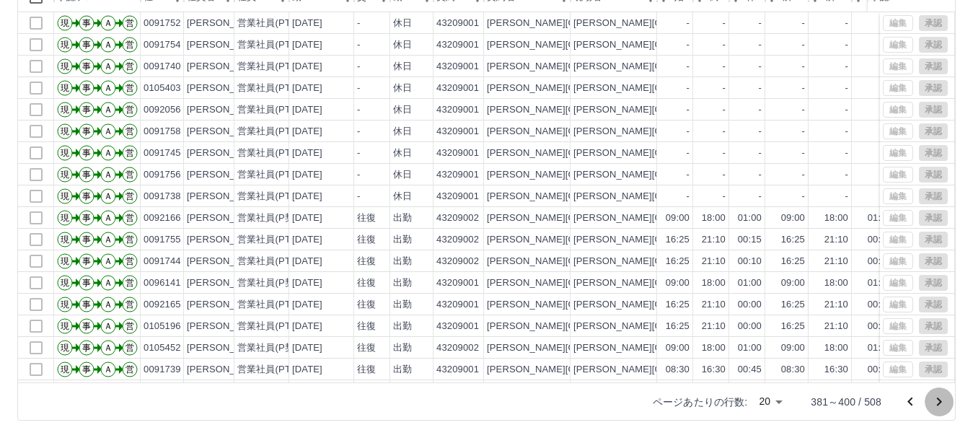
click at [938, 402] on icon "次のページへ" at bounding box center [938, 401] width 17 height 17
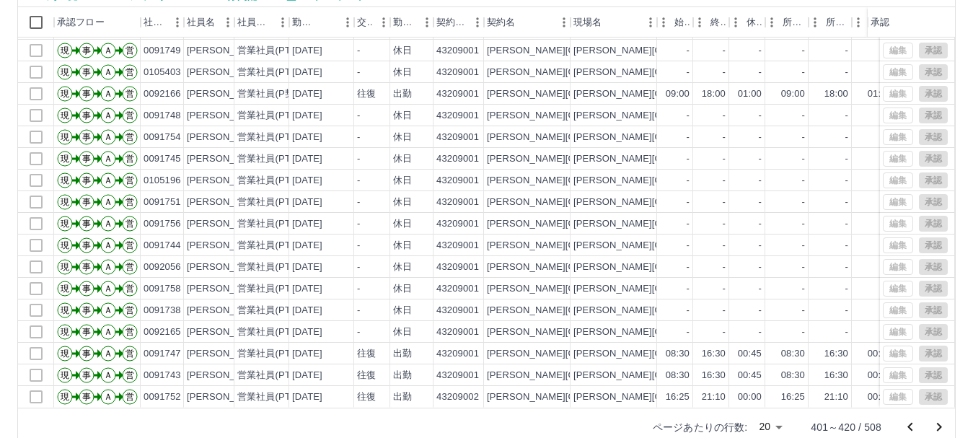
scroll to position [172, 0]
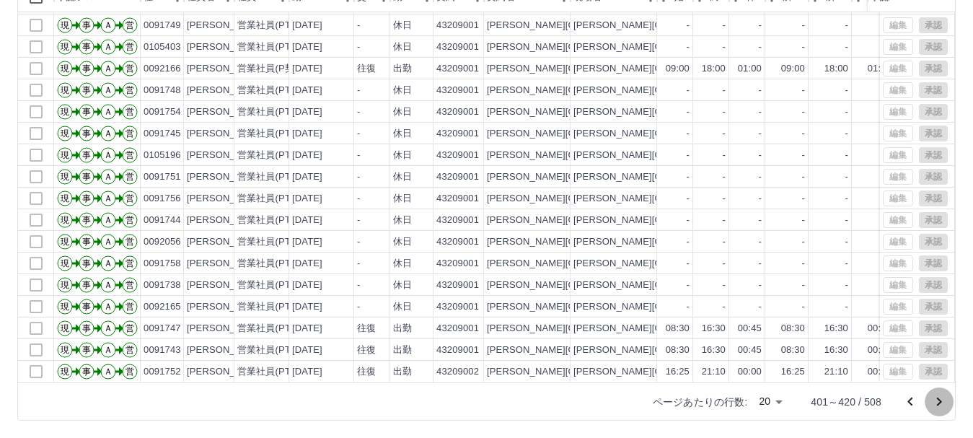
click at [940, 399] on icon "次のページへ" at bounding box center [938, 401] width 17 height 17
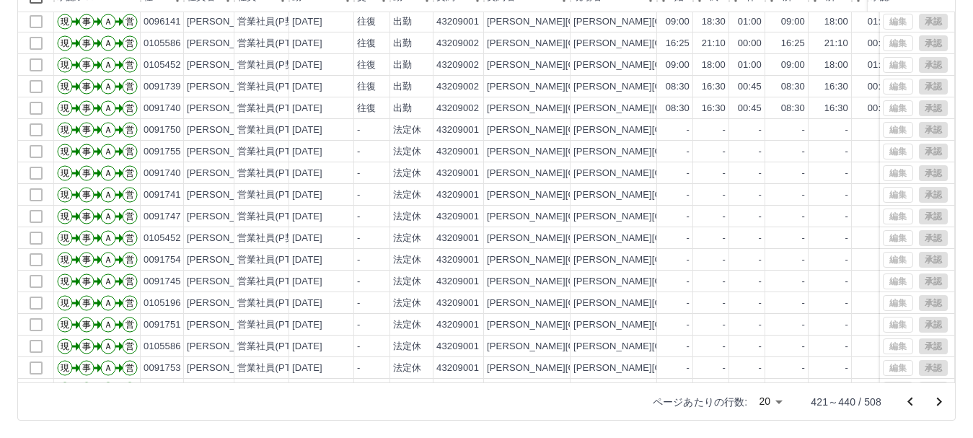
scroll to position [75, 0]
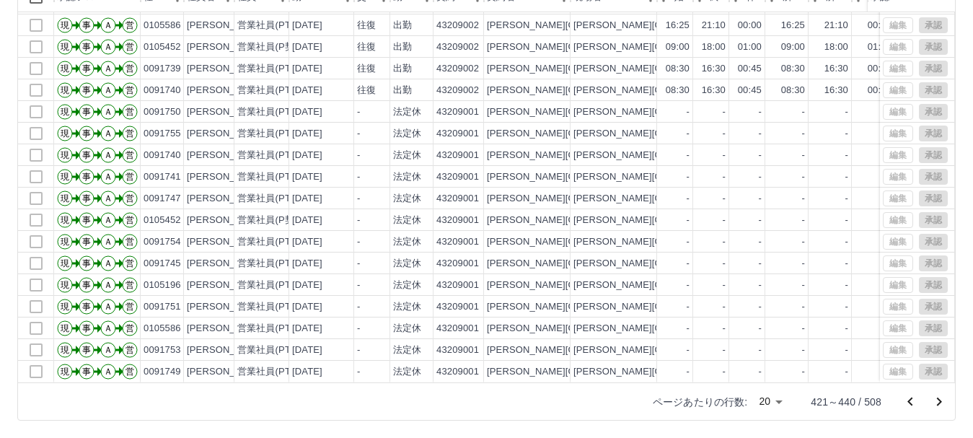
click at [937, 402] on icon "次のページへ" at bounding box center [938, 401] width 17 height 17
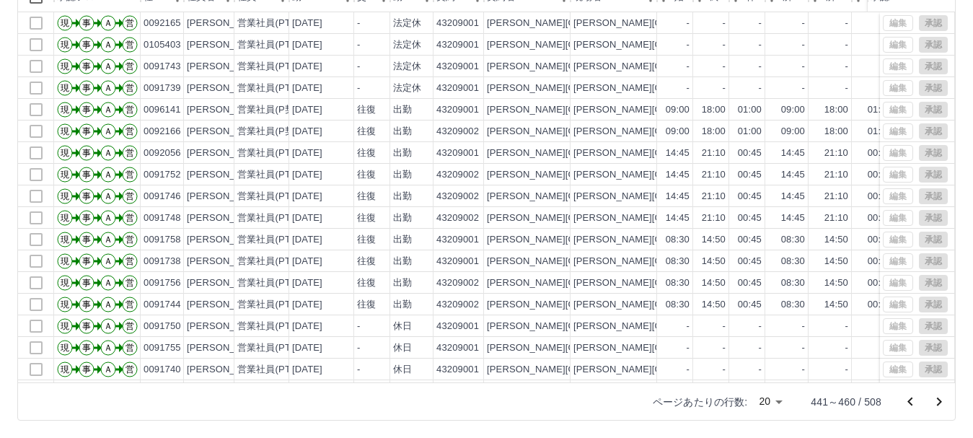
scroll to position [72, 0]
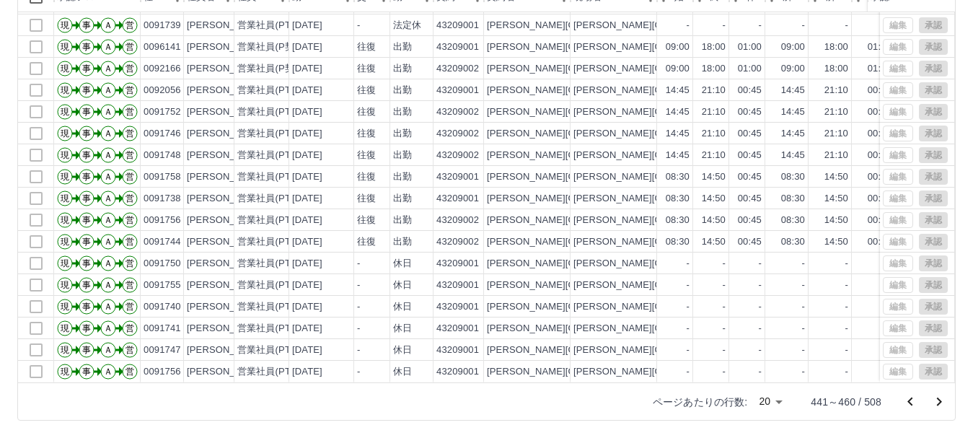
click at [934, 401] on icon "次のページへ" at bounding box center [938, 401] width 17 height 17
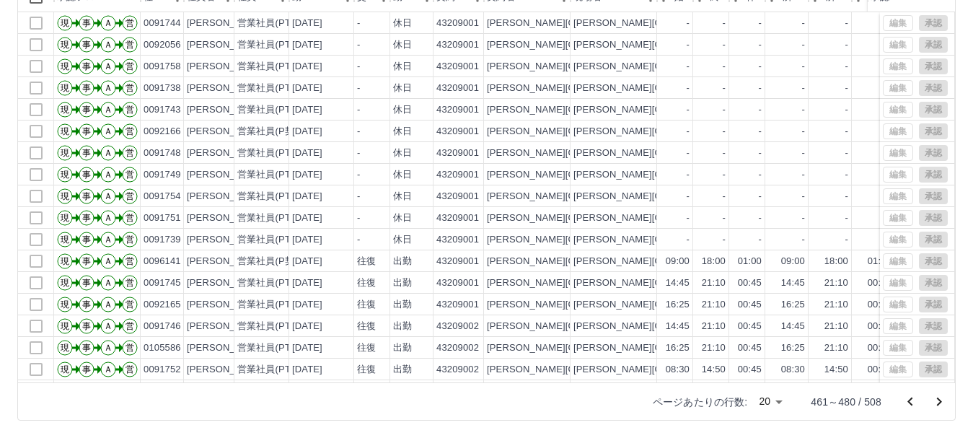
scroll to position [75, 0]
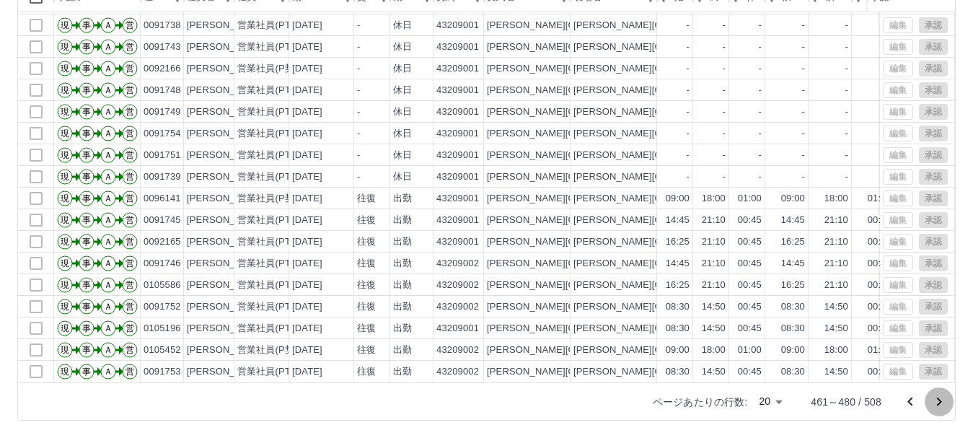
click at [936, 400] on icon "次のページへ" at bounding box center [938, 401] width 17 height 17
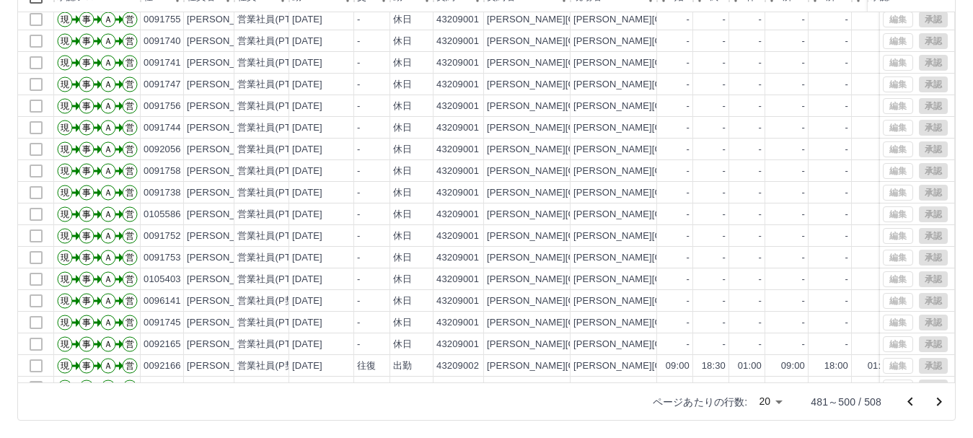
scroll to position [72, 0]
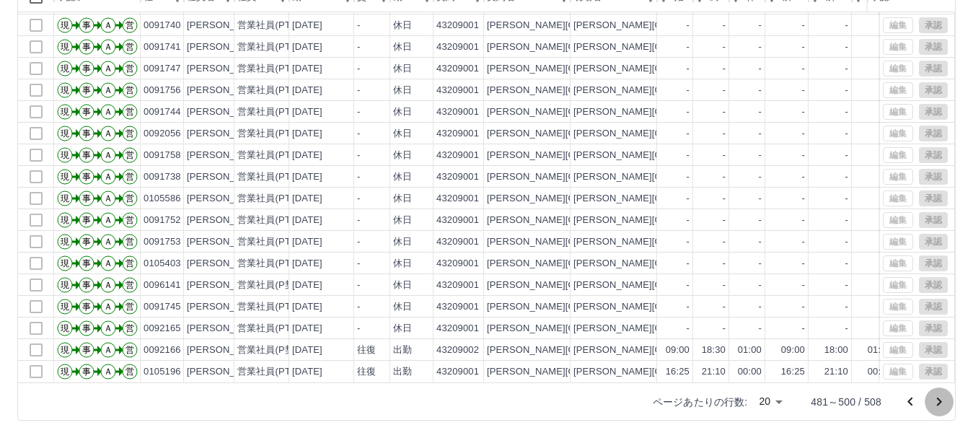
click at [936, 398] on icon "次のページへ" at bounding box center [938, 401] width 17 height 17
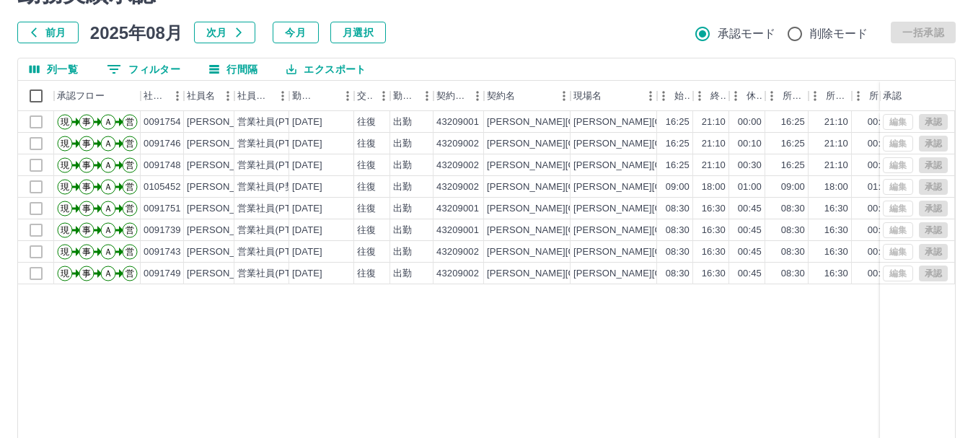
scroll to position [172, 0]
